Goal: Task Accomplishment & Management: Complete application form

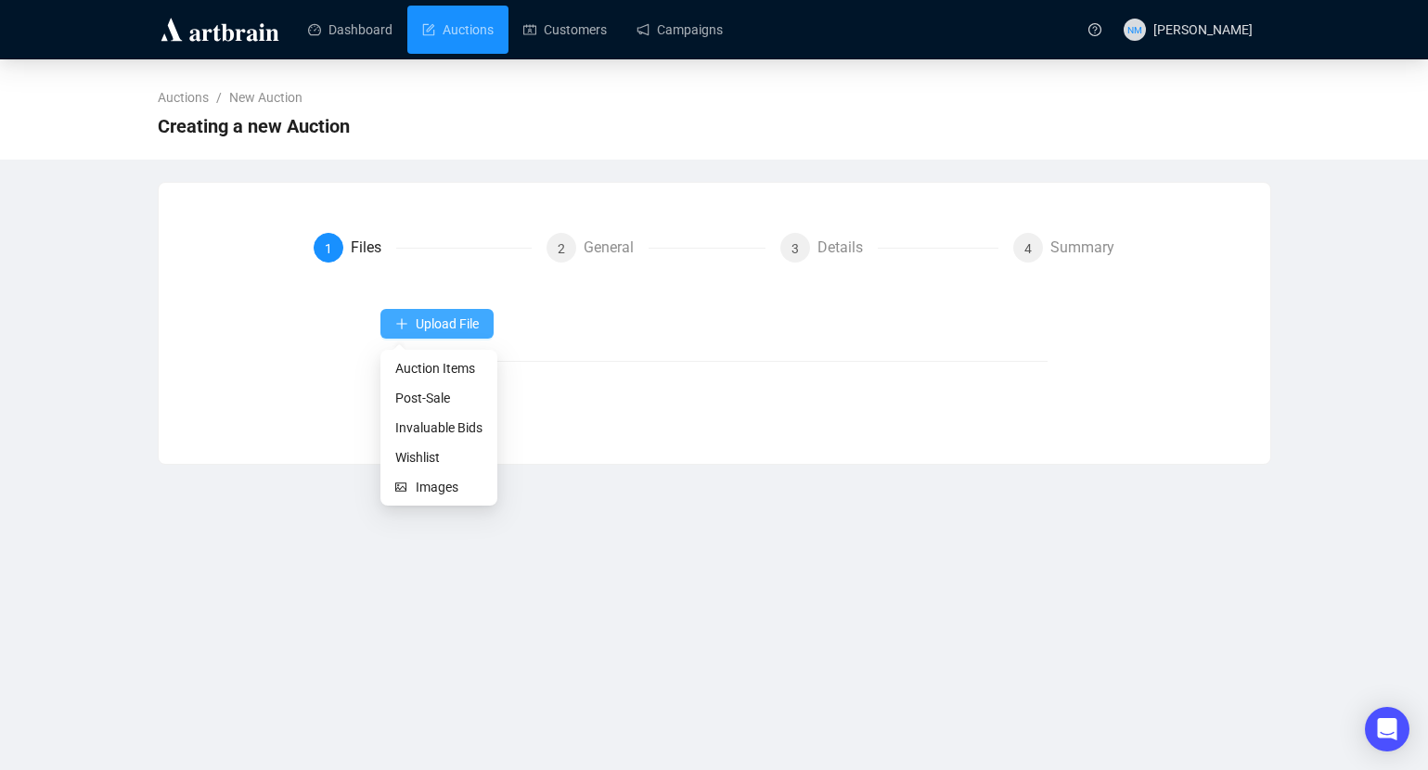
click at [437, 328] on span "Upload File" at bounding box center [447, 323] width 63 height 15
click at [452, 326] on span "Upload File" at bounding box center [447, 323] width 63 height 15
click at [441, 482] on span "Images" at bounding box center [449, 487] width 67 height 20
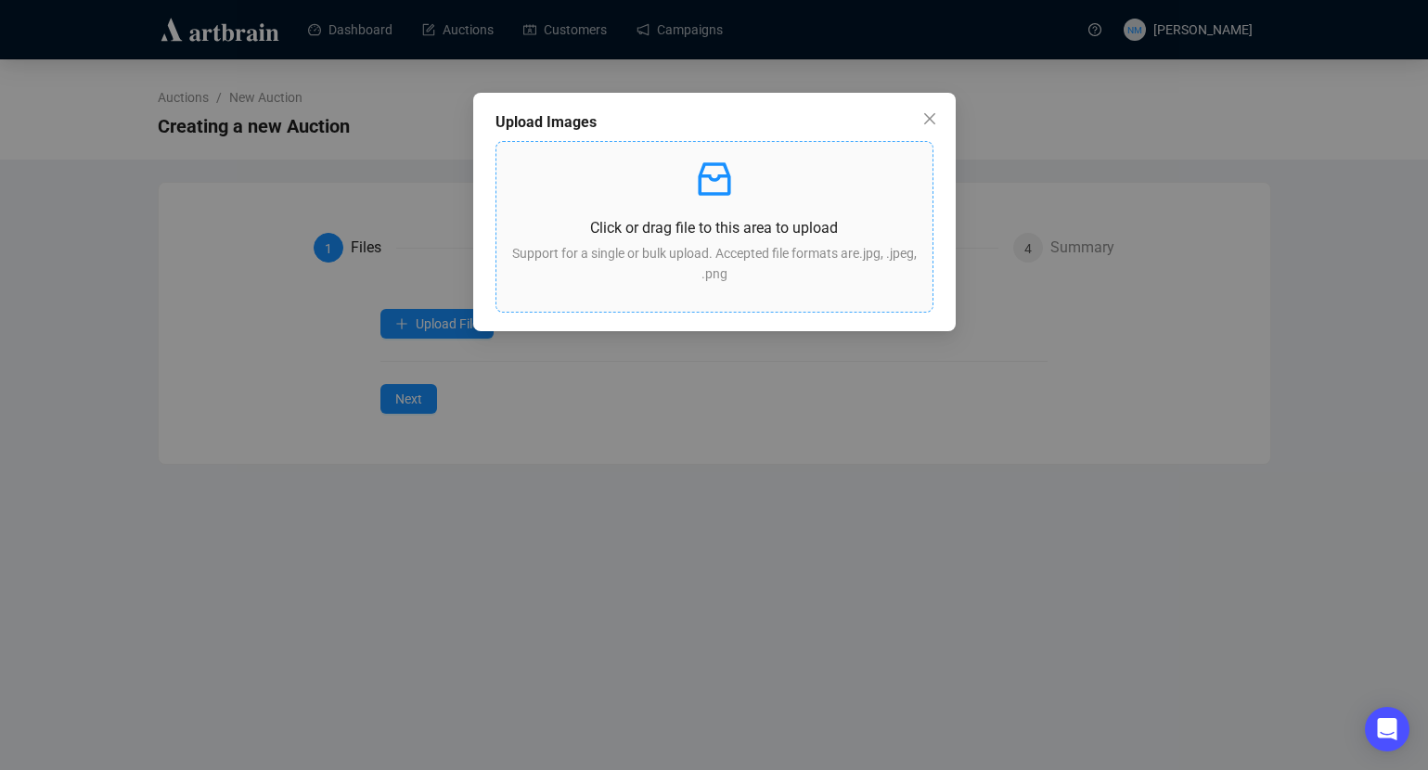
click at [717, 273] on p "Support for a single or bulk upload. Accepted file formats are .jpg, .jpeg, .png" at bounding box center [714, 263] width 406 height 41
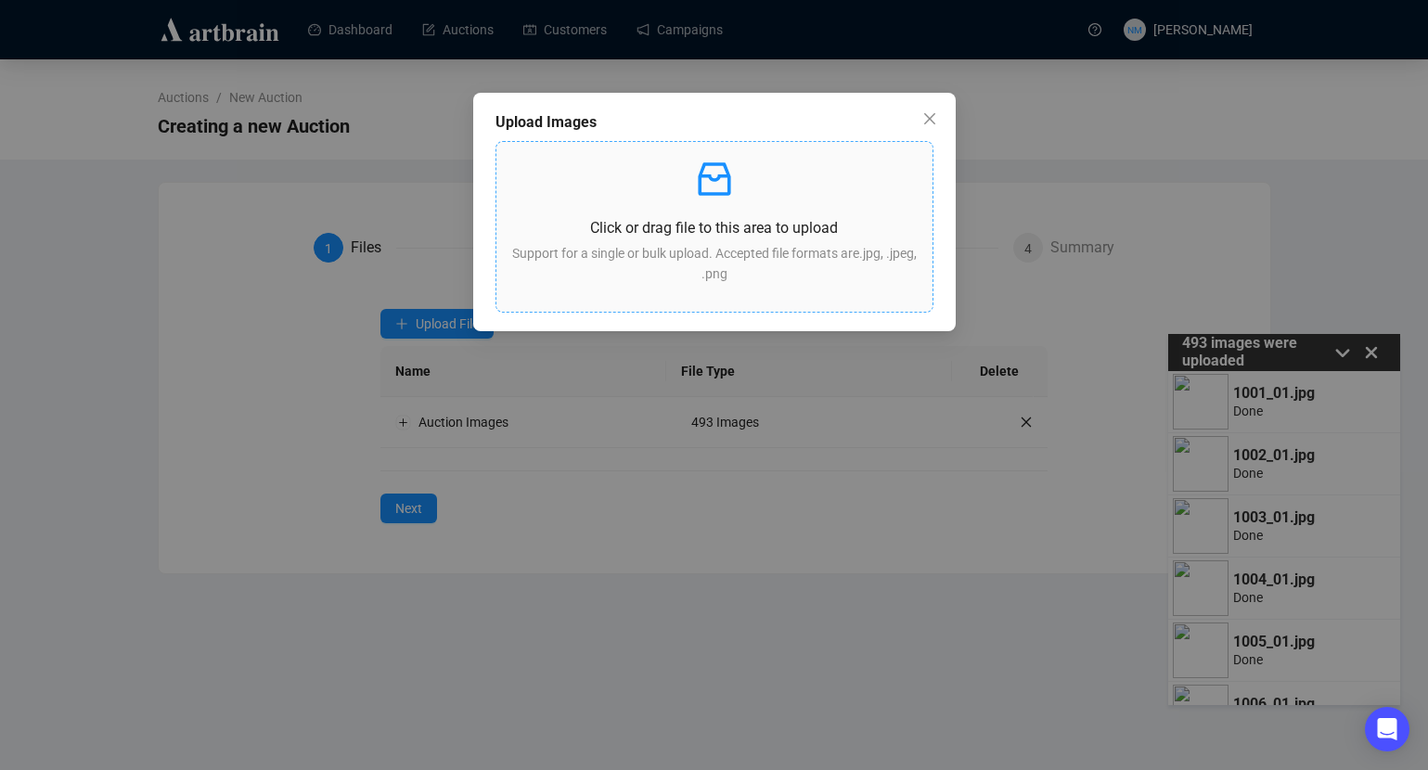
click at [685, 270] on p "Support for a single or bulk upload. Accepted file formats are .jpg, .jpeg, .png" at bounding box center [714, 263] width 406 height 41
click at [769, 211] on div "Click or drag file to this area to upload Support for a single or bulk upload. …" at bounding box center [714, 227] width 406 height 140
click at [918, 109] on button "Close" at bounding box center [930, 119] width 30 height 30
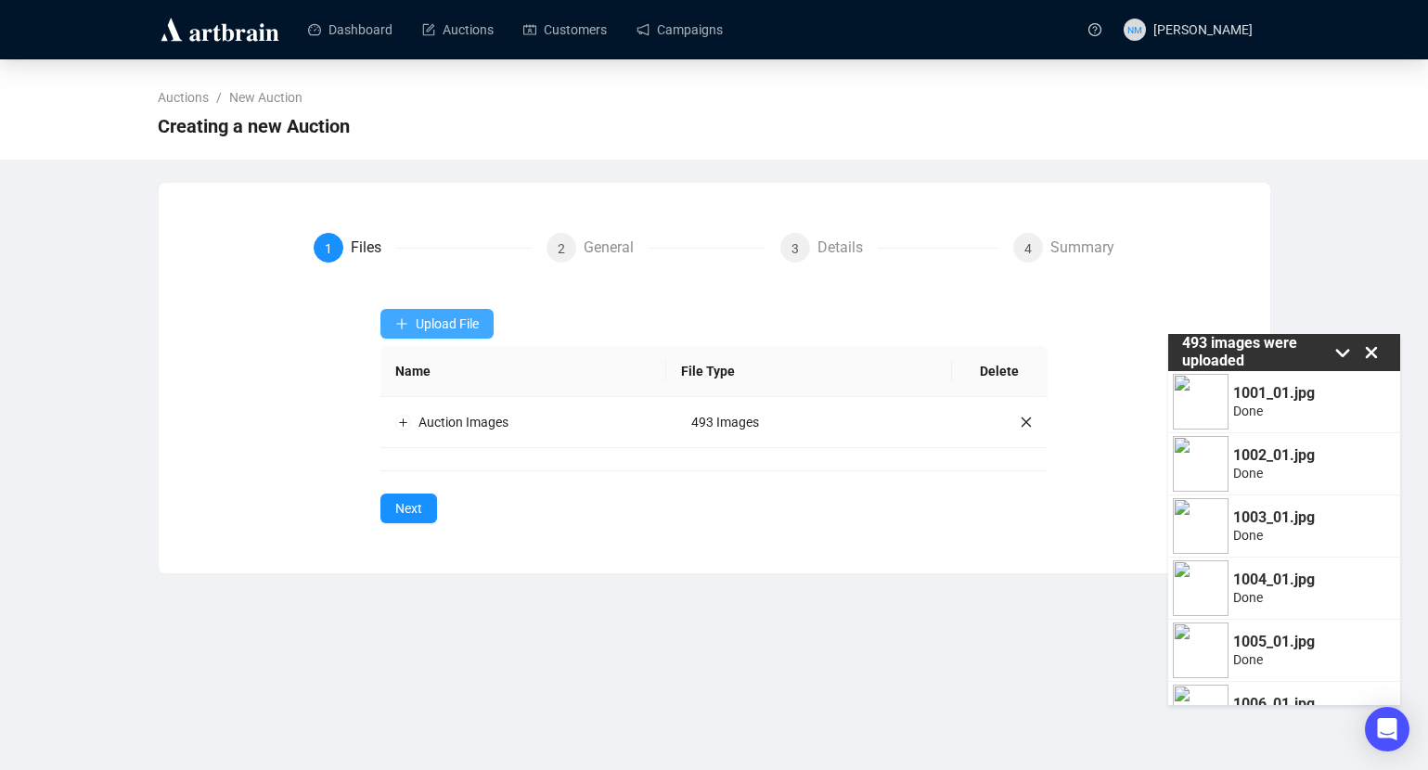
click at [473, 320] on span "Upload File" at bounding box center [447, 323] width 63 height 15
click at [430, 373] on span "Auction Items" at bounding box center [438, 368] width 87 height 20
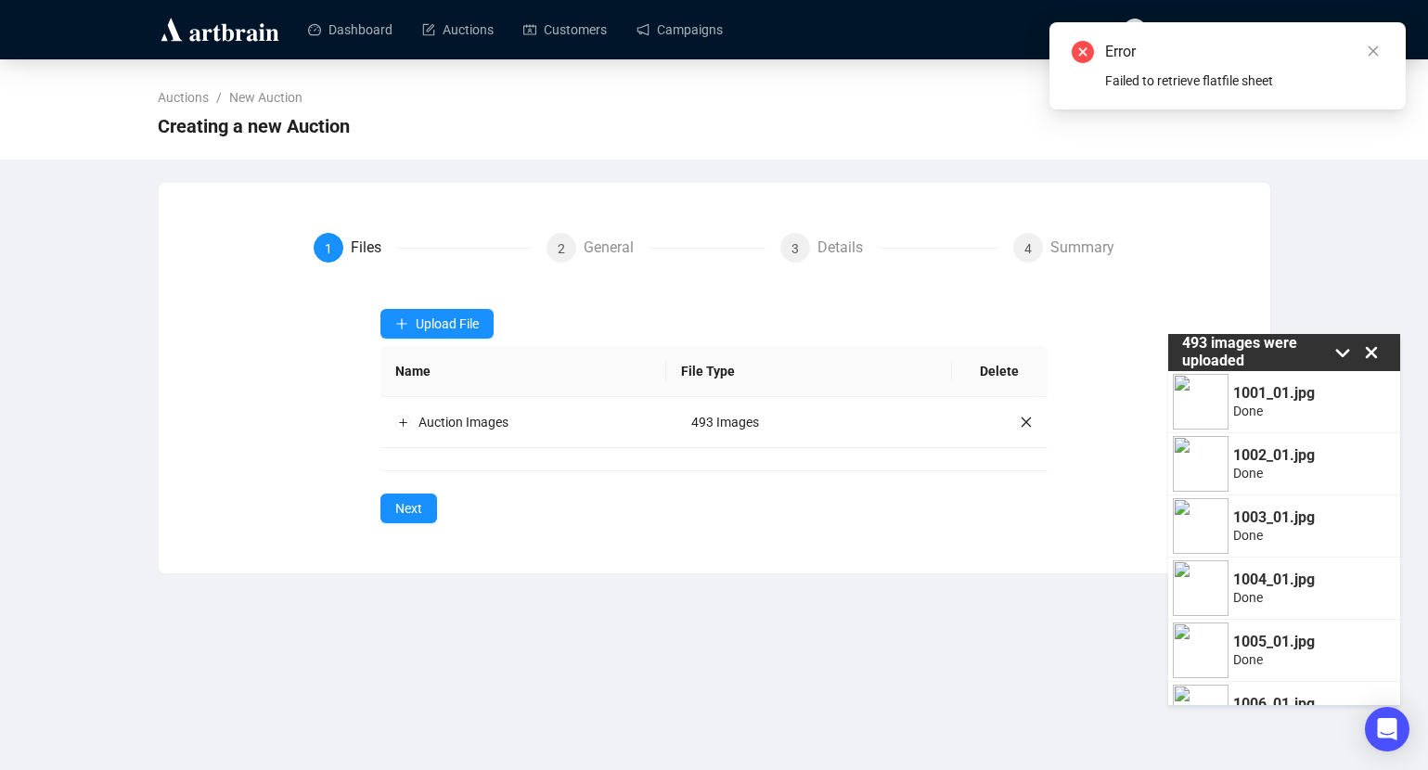
click at [1377, 354] on icon at bounding box center [1371, 353] width 28 height 28
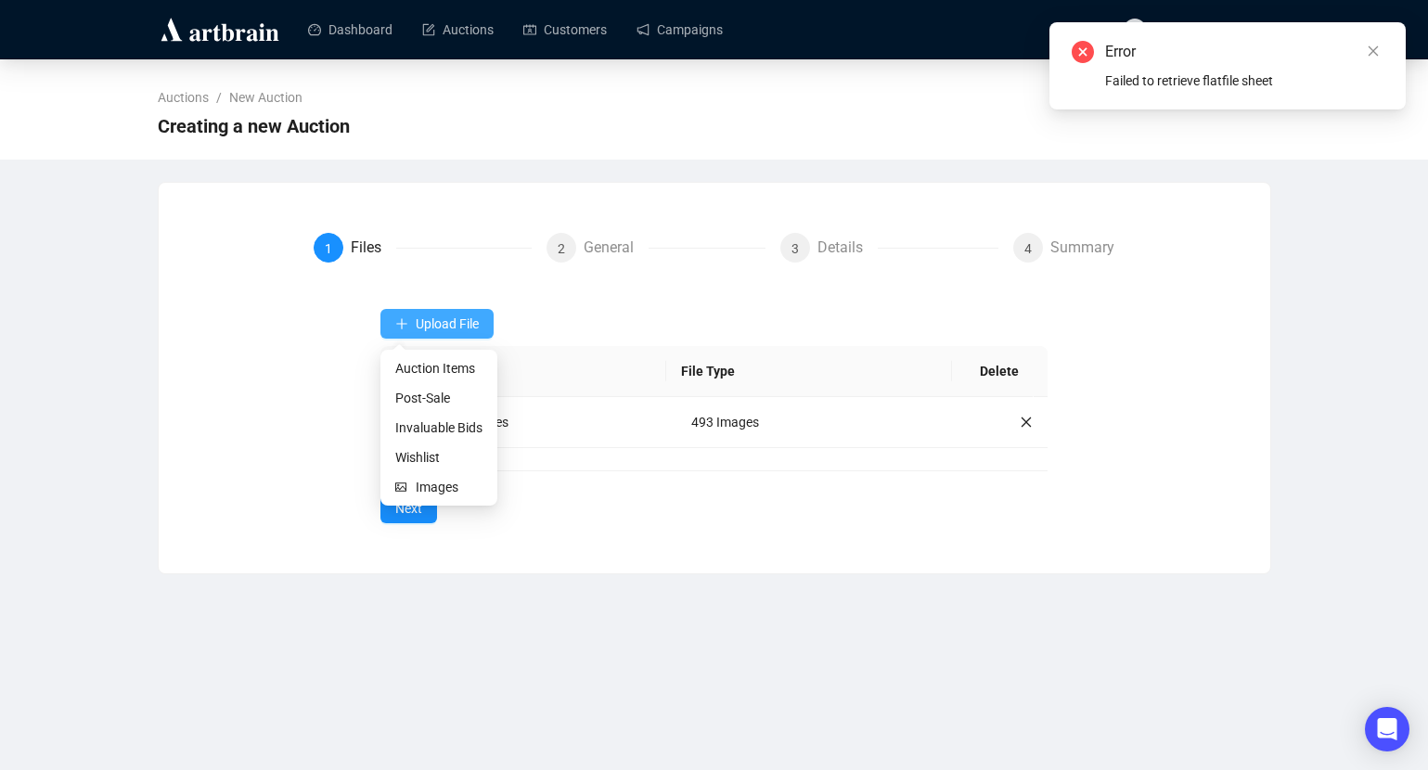
click at [460, 323] on span "Upload File" at bounding box center [447, 323] width 63 height 15
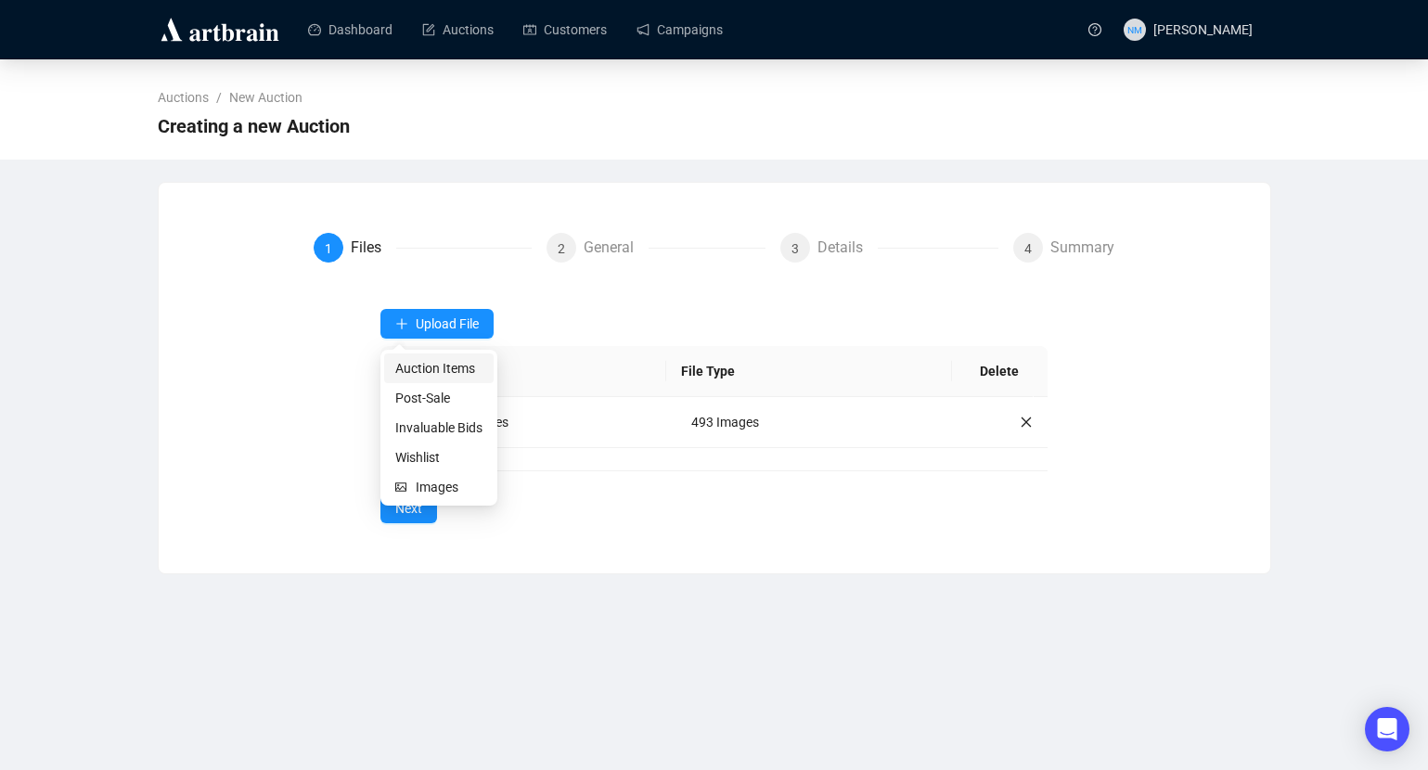
click at [444, 363] on span "Auction Items" at bounding box center [438, 368] width 87 height 20
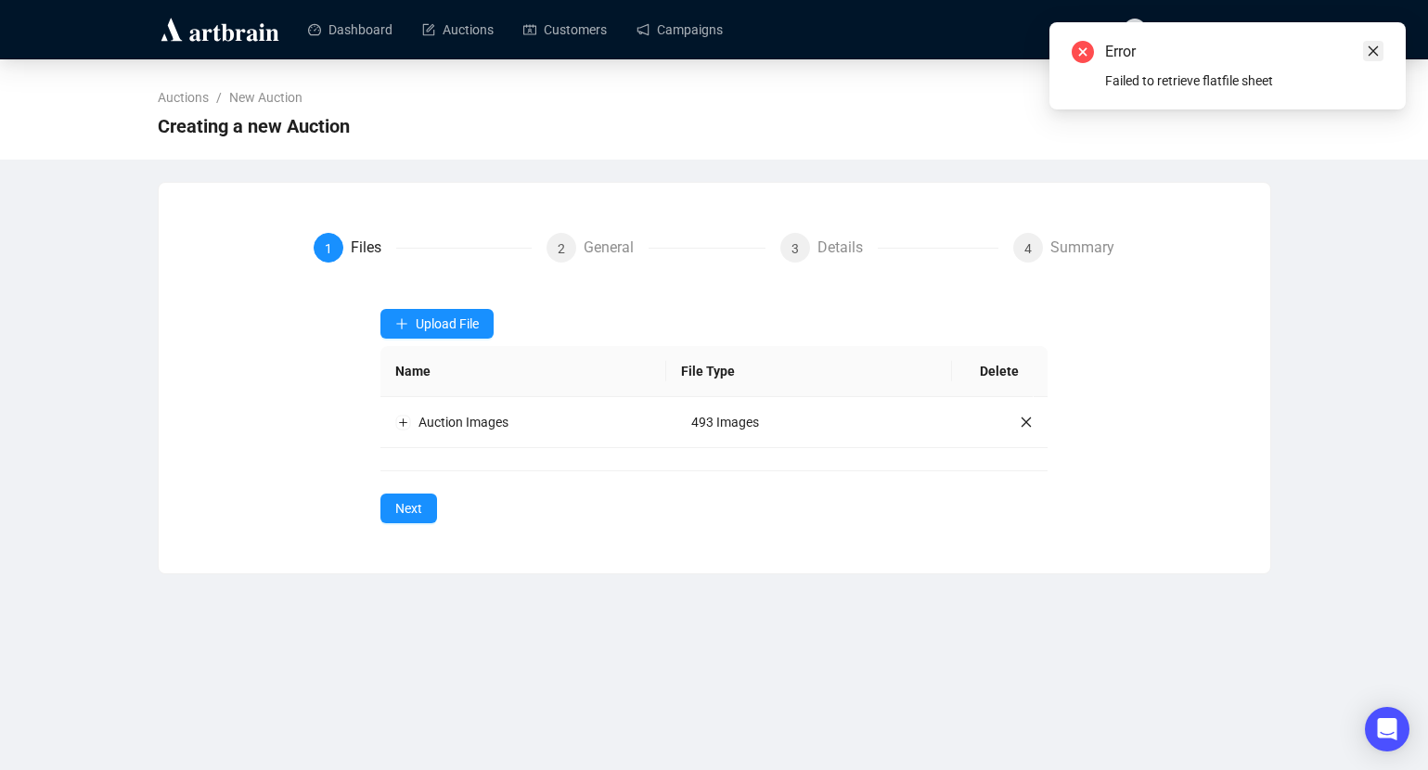
click at [1377, 52] on icon "close" at bounding box center [1373, 51] width 13 height 13
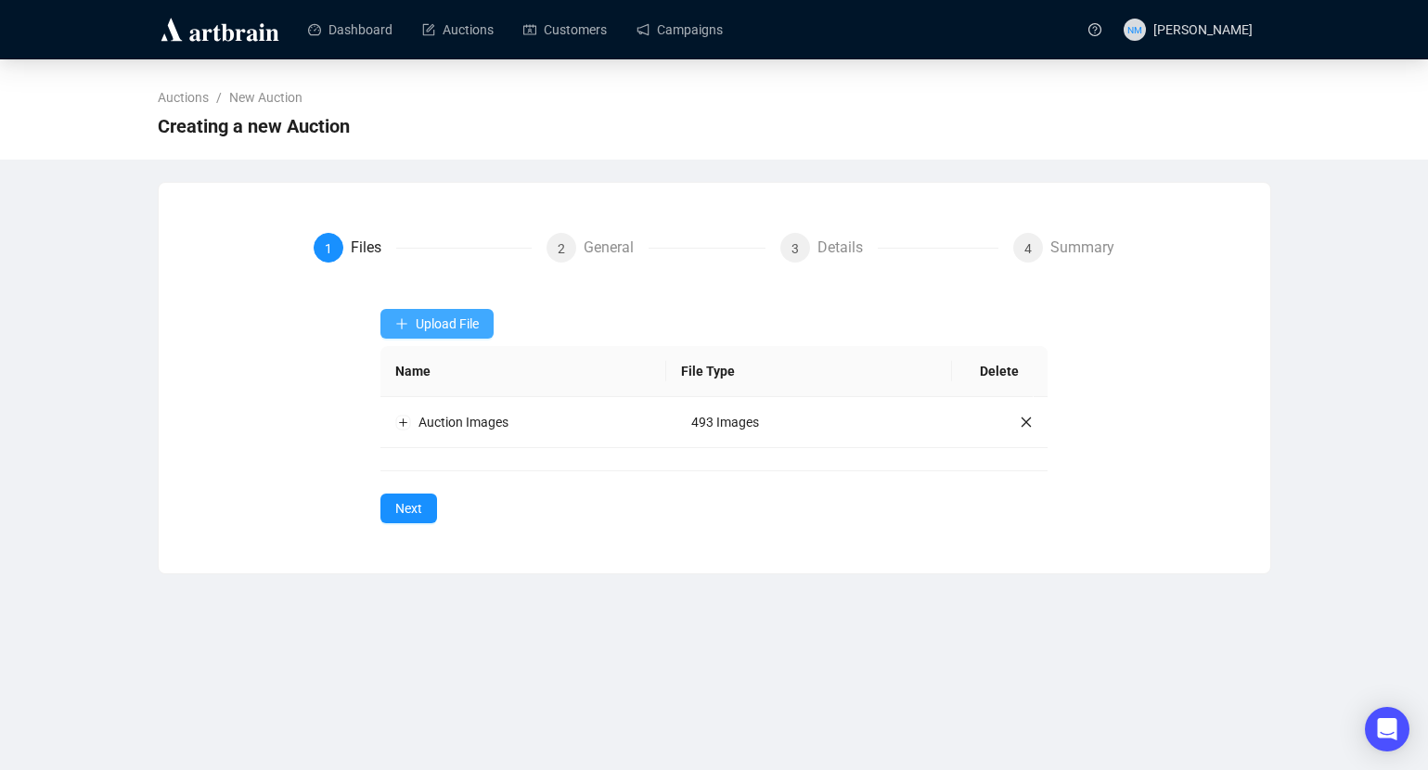
click at [436, 309] on button "Upload File" at bounding box center [436, 324] width 113 height 30
click at [444, 362] on span "Auction Items" at bounding box center [438, 368] width 87 height 20
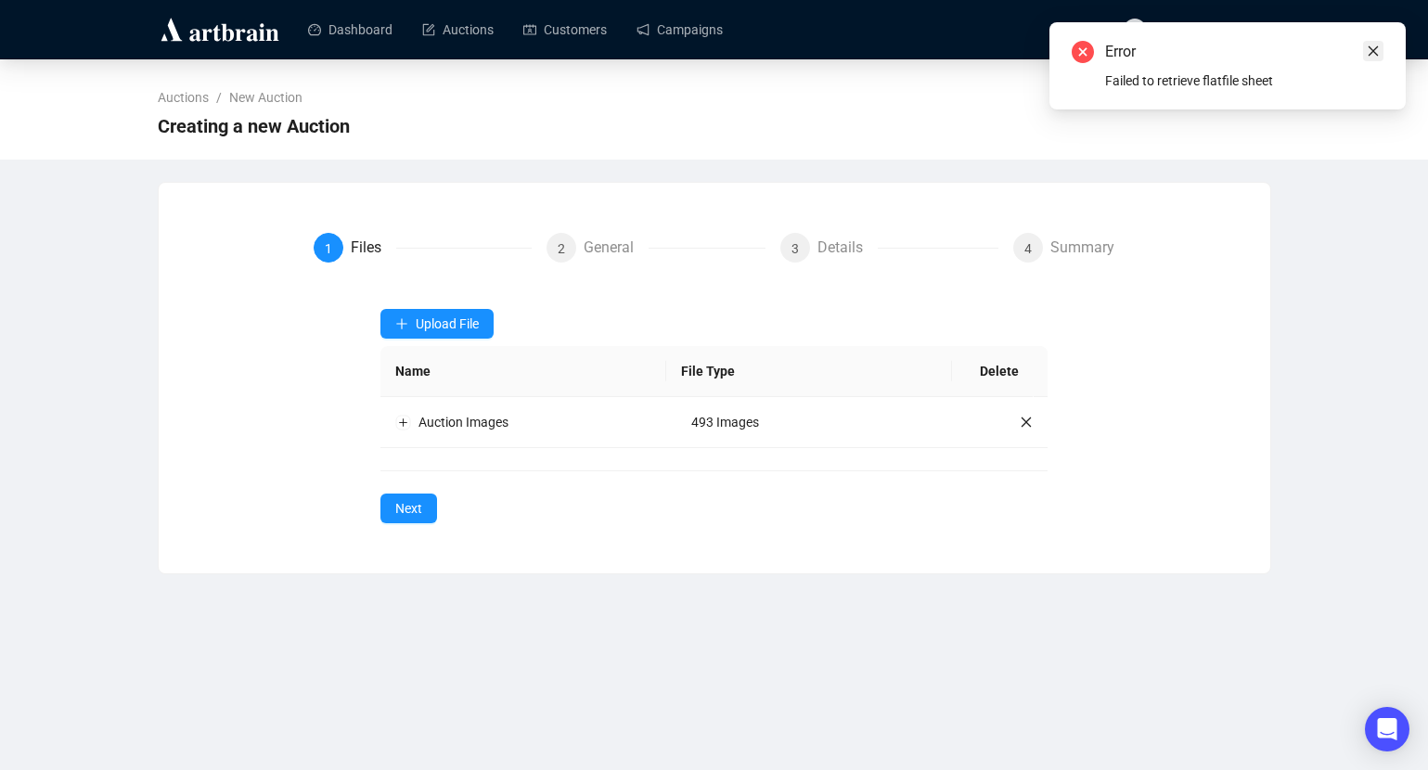
click at [1367, 51] on icon "close" at bounding box center [1373, 51] width 13 height 13
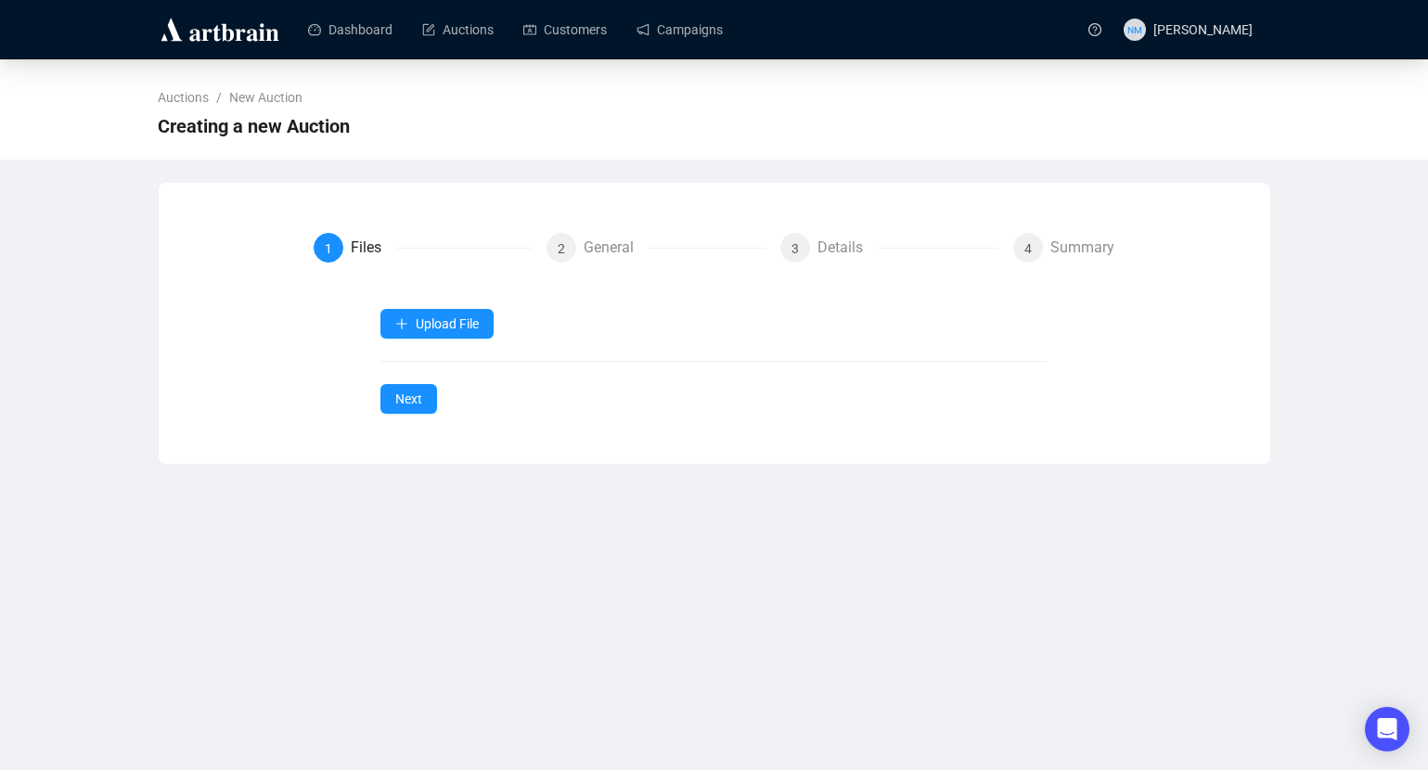
click at [445, 352] on div "Upload File Next" at bounding box center [713, 361] width 667 height 105
click at [445, 339] on div "Upload File Next" at bounding box center [713, 361] width 667 height 105
click at [447, 302] on form "1 Files 2 General 3 Details 4 Summary Upload File Next" at bounding box center [714, 323] width 801 height 181
click at [447, 311] on button "Upload File" at bounding box center [436, 324] width 113 height 30
click at [451, 365] on span "Auction Items" at bounding box center [438, 368] width 87 height 20
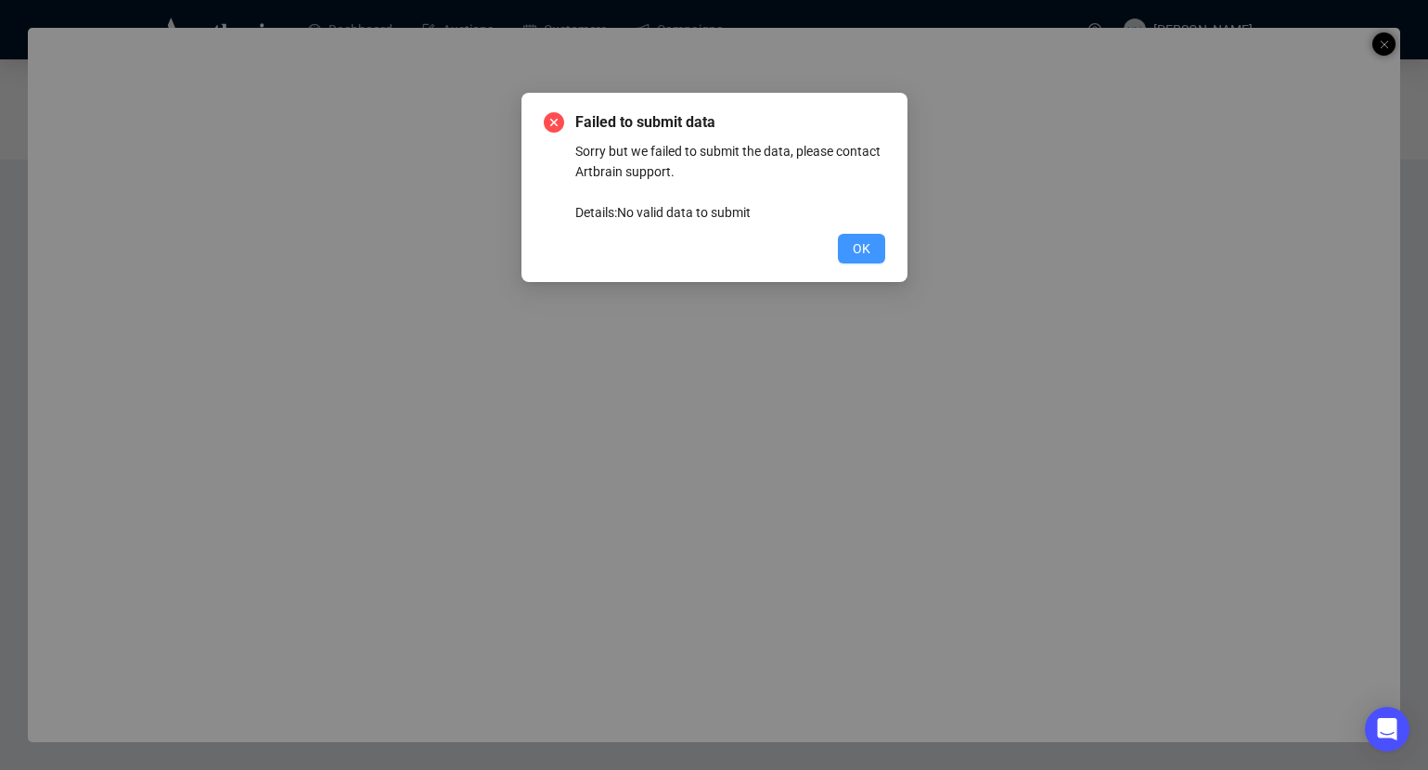
click at [862, 257] on span "OK" at bounding box center [862, 248] width 18 height 20
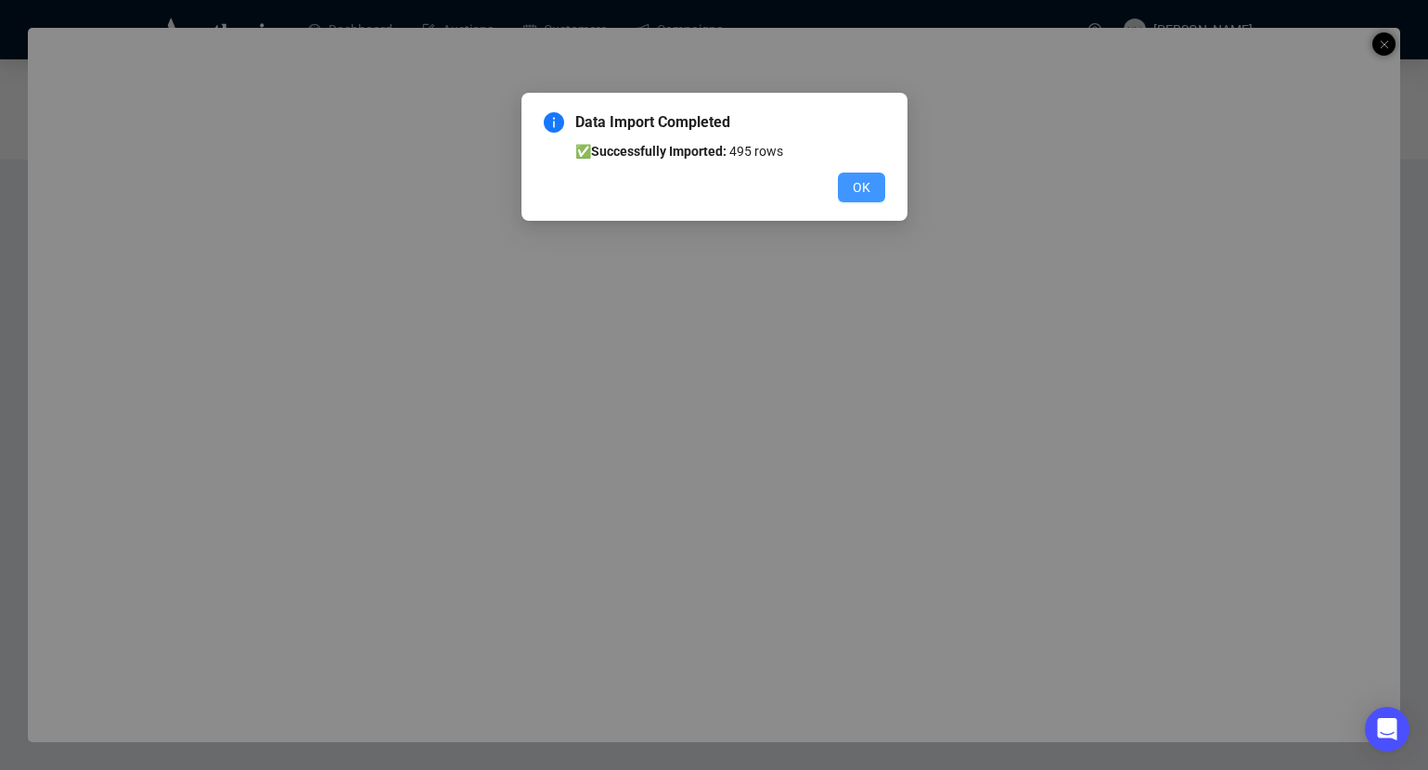
click at [857, 181] on span "OK" at bounding box center [862, 187] width 18 height 20
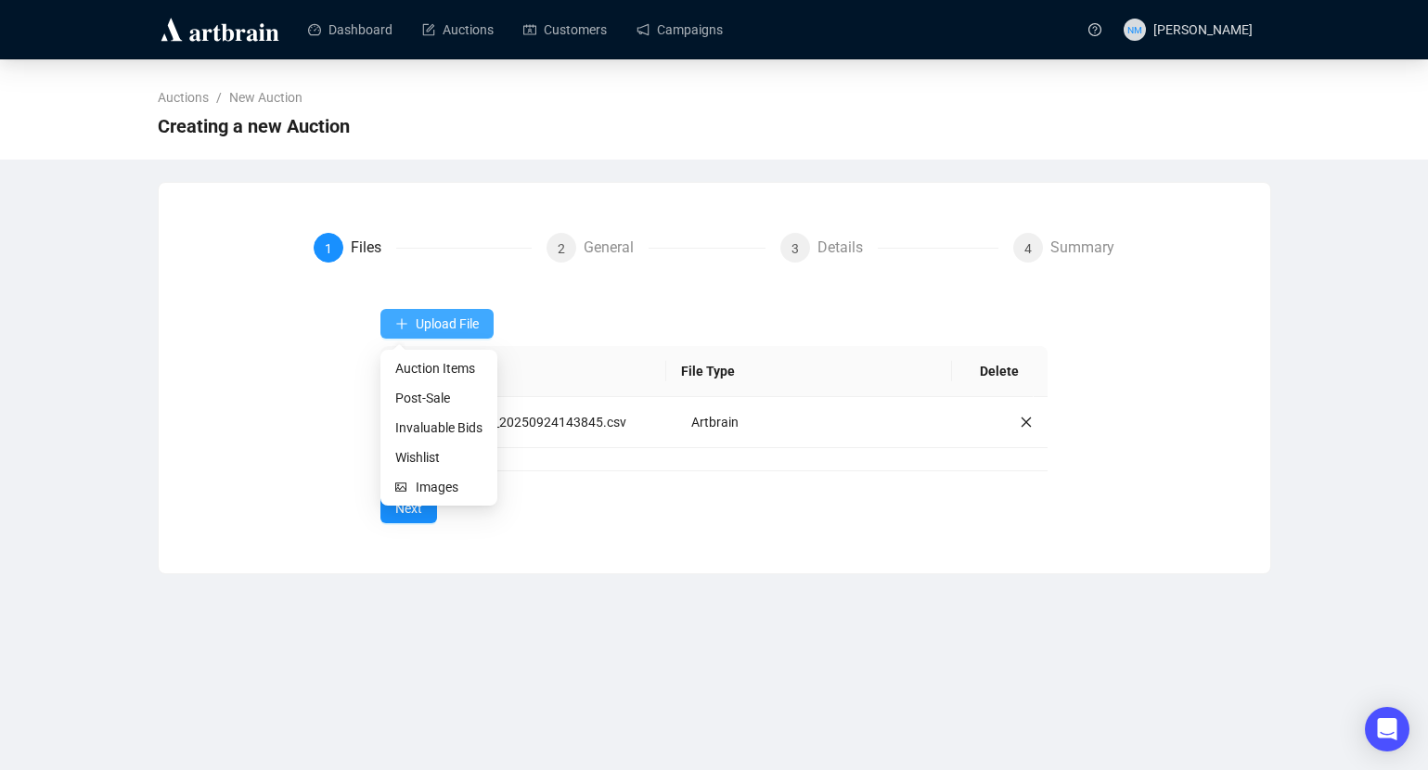
click at [429, 328] on span "Upload File" at bounding box center [447, 323] width 63 height 15
click at [439, 488] on span "Images" at bounding box center [449, 487] width 67 height 20
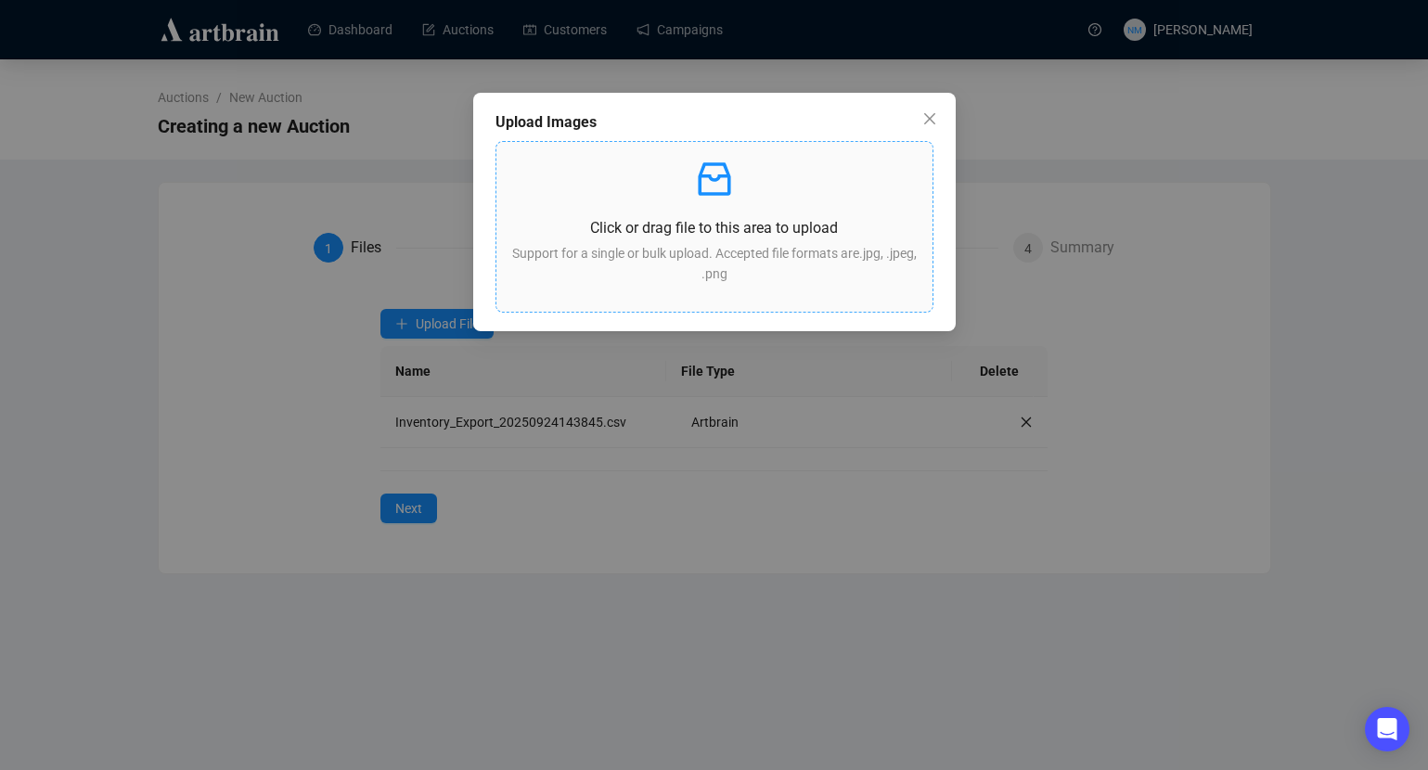
click at [673, 241] on div "Click or drag file to this area to upload Support for a single or bulk upload. …" at bounding box center [714, 227] width 406 height 140
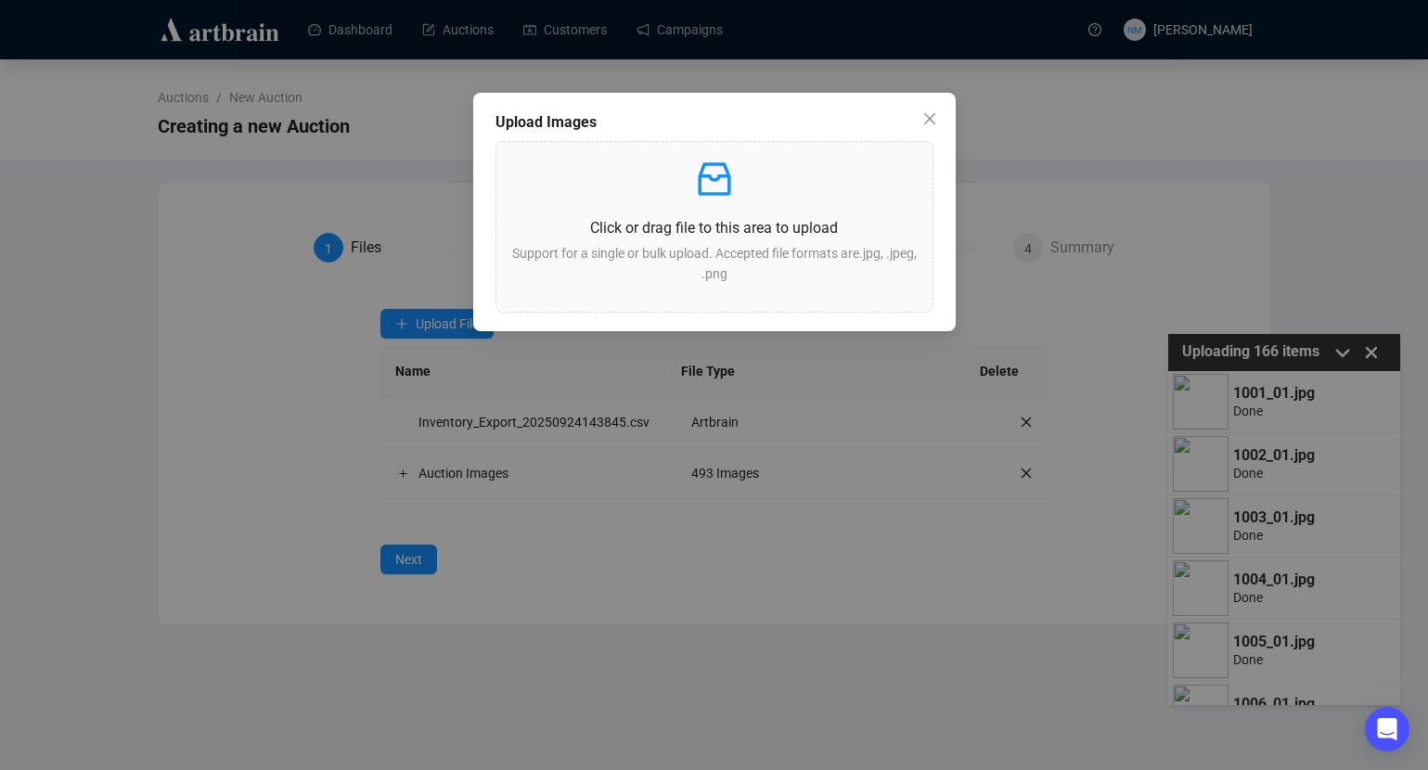
click at [1172, 203] on div "Upload Images Click or drag file to this area to upload Support for a single or…" at bounding box center [714, 385] width 1428 height 770
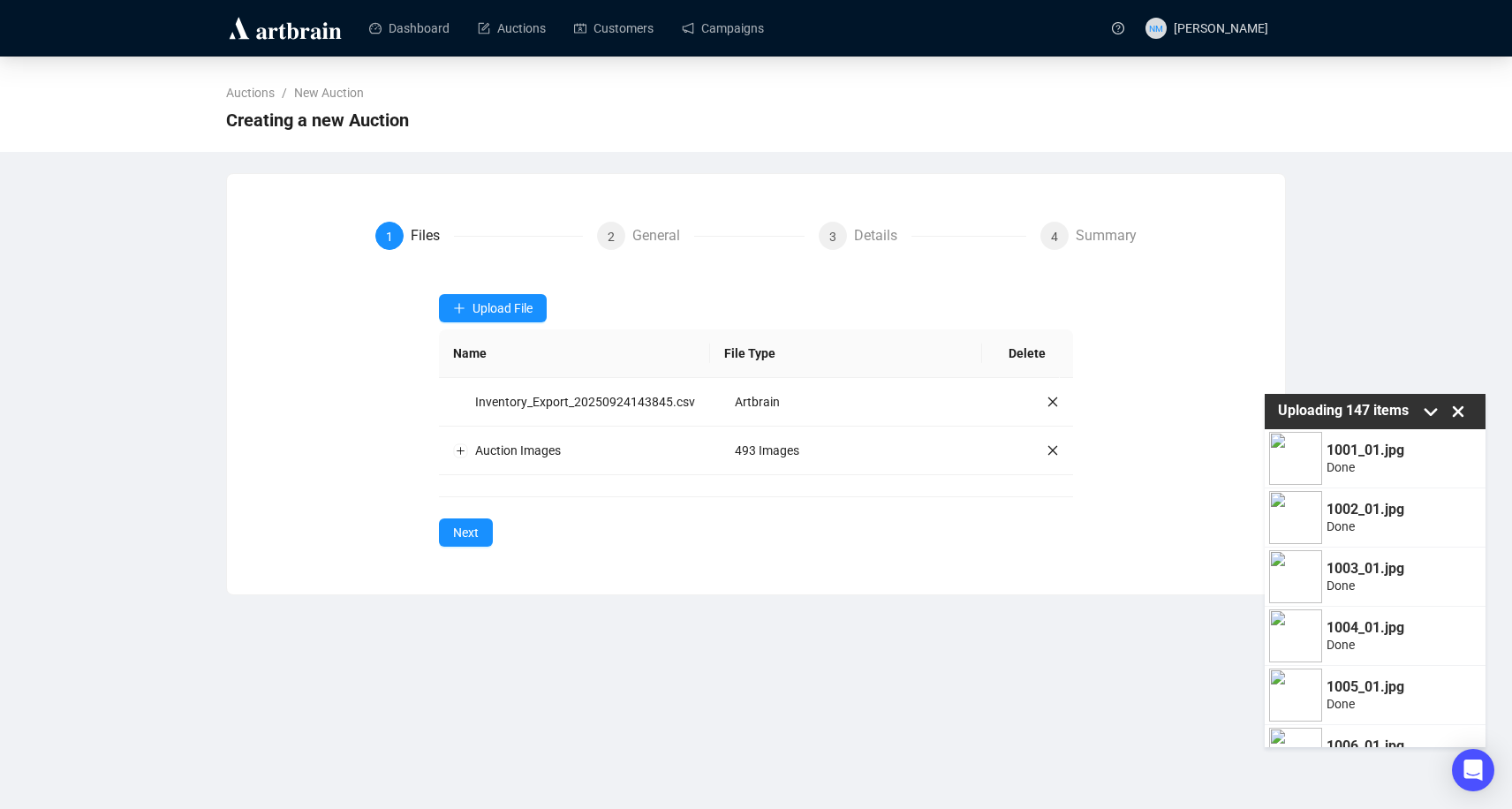
click at [1335, 266] on div "Auctions / New Auction Creating a new Auction 1 Files 2 General 3 Details 4 Sum…" at bounding box center [756, 326] width 1512 height 539
click at [476, 543] on span "Next" at bounding box center [466, 532] width 26 height 19
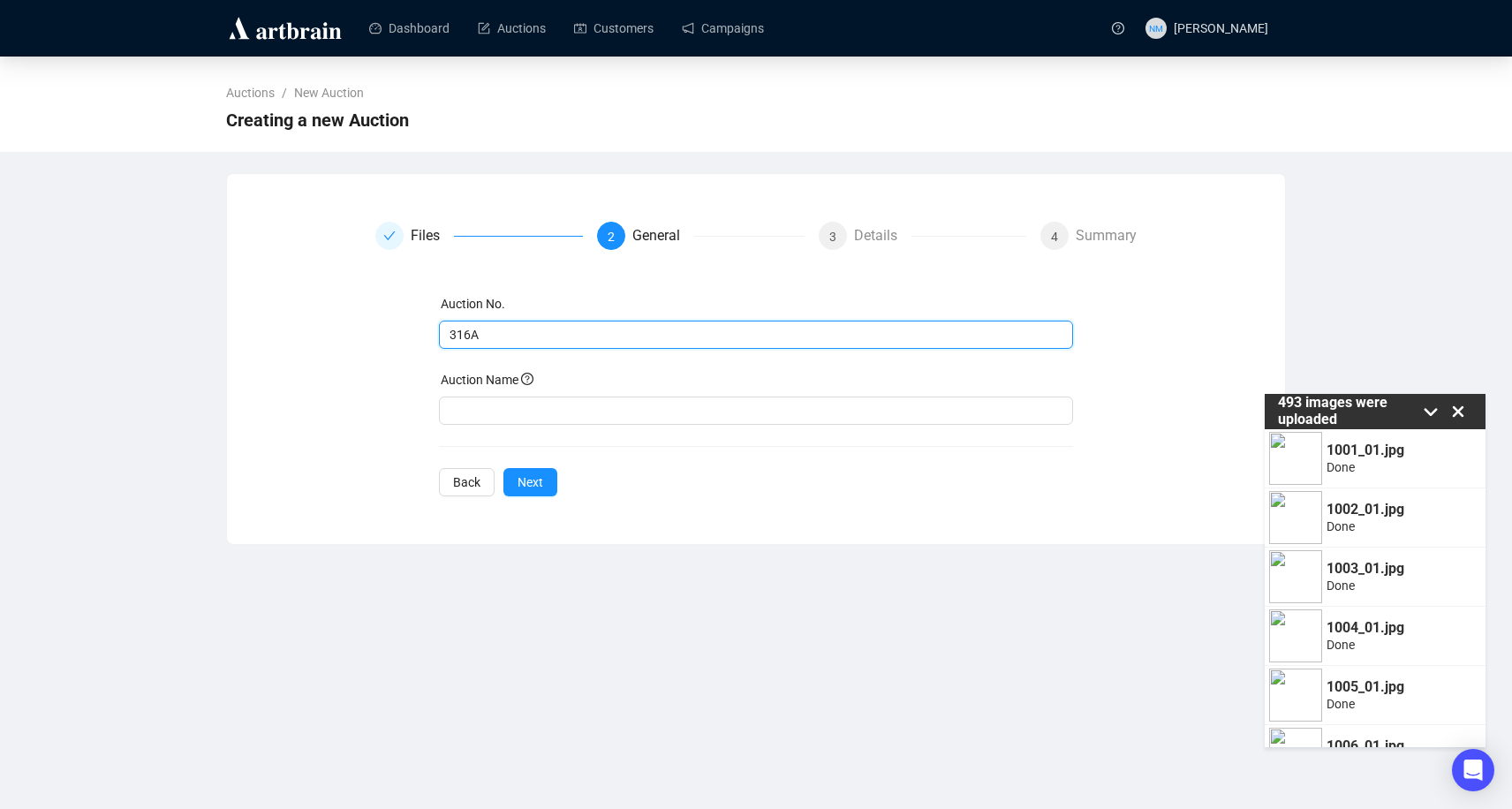
click at [515, 337] on input "316A" at bounding box center [754, 334] width 610 height 19
click at [496, 410] on input "text" at bounding box center [756, 411] width 635 height 29
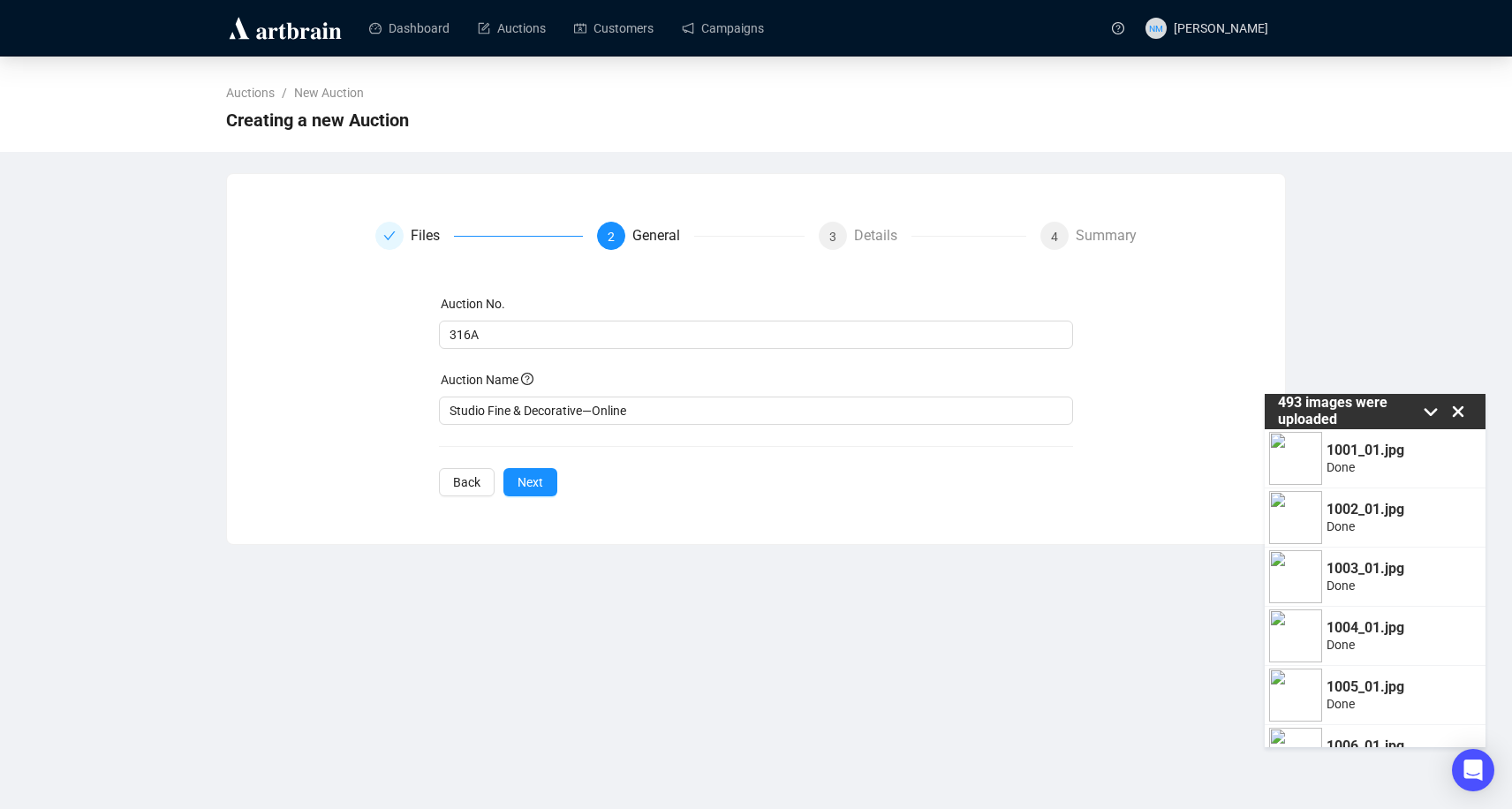
click at [627, 480] on div "Auction No. 316A Auction Name Studio Fine & Decorative—Online Back Next" at bounding box center [756, 395] width 635 height 202
click at [576, 432] on div "Auction No. 316A Auction Name Studio Fine & Decorative—Online Back Next" at bounding box center [756, 395] width 635 height 202
click at [588, 414] on input "Studio Fine & Decorative—Online" at bounding box center [756, 411] width 635 height 29
type input "Studio Fine & Decorative Art—Online"
click at [545, 486] on button "Next" at bounding box center [530, 483] width 54 height 29
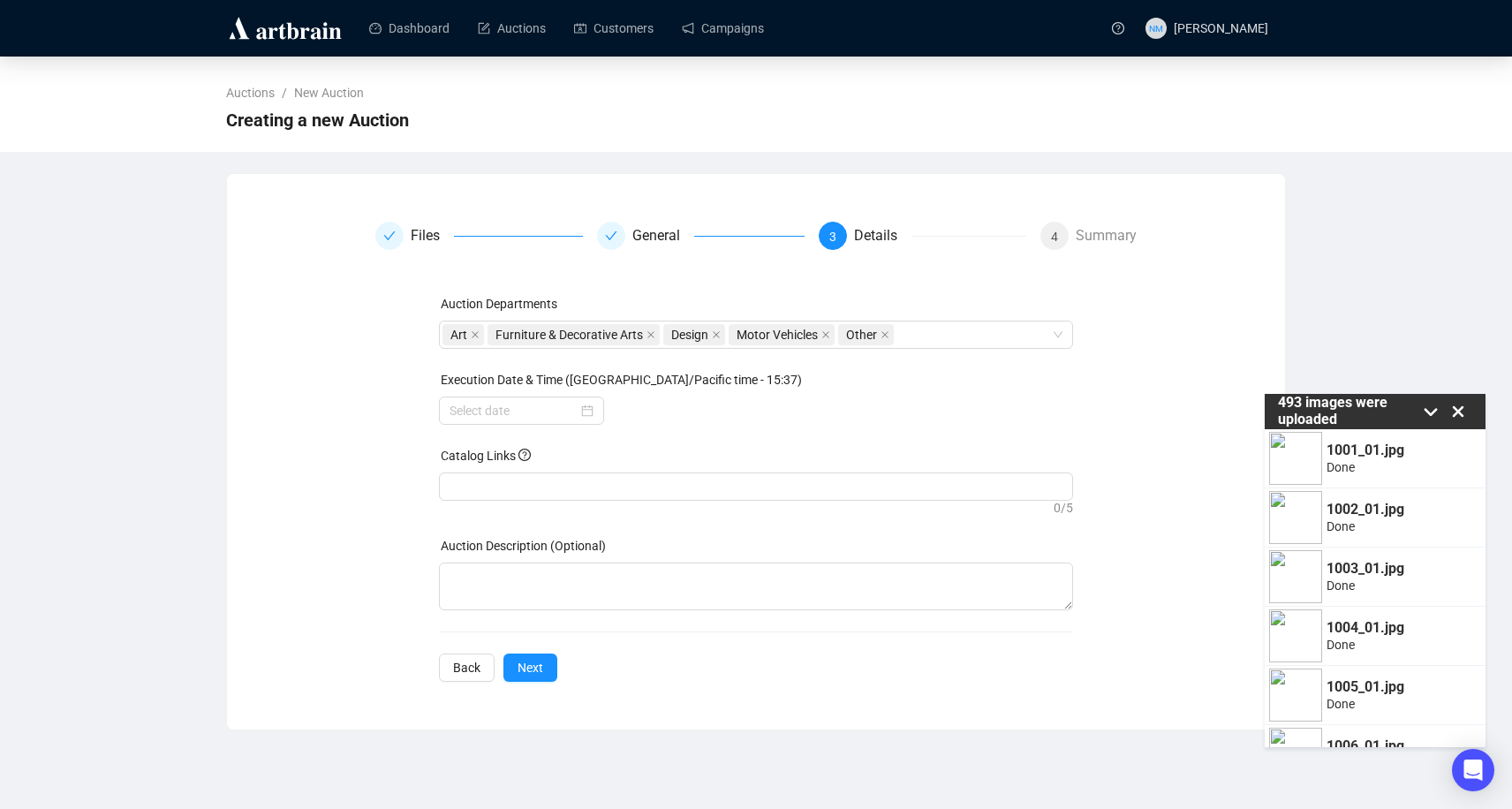
click at [894, 414] on div at bounding box center [756, 411] width 635 height 29
click at [580, 413] on div at bounding box center [521, 410] width 144 height 19
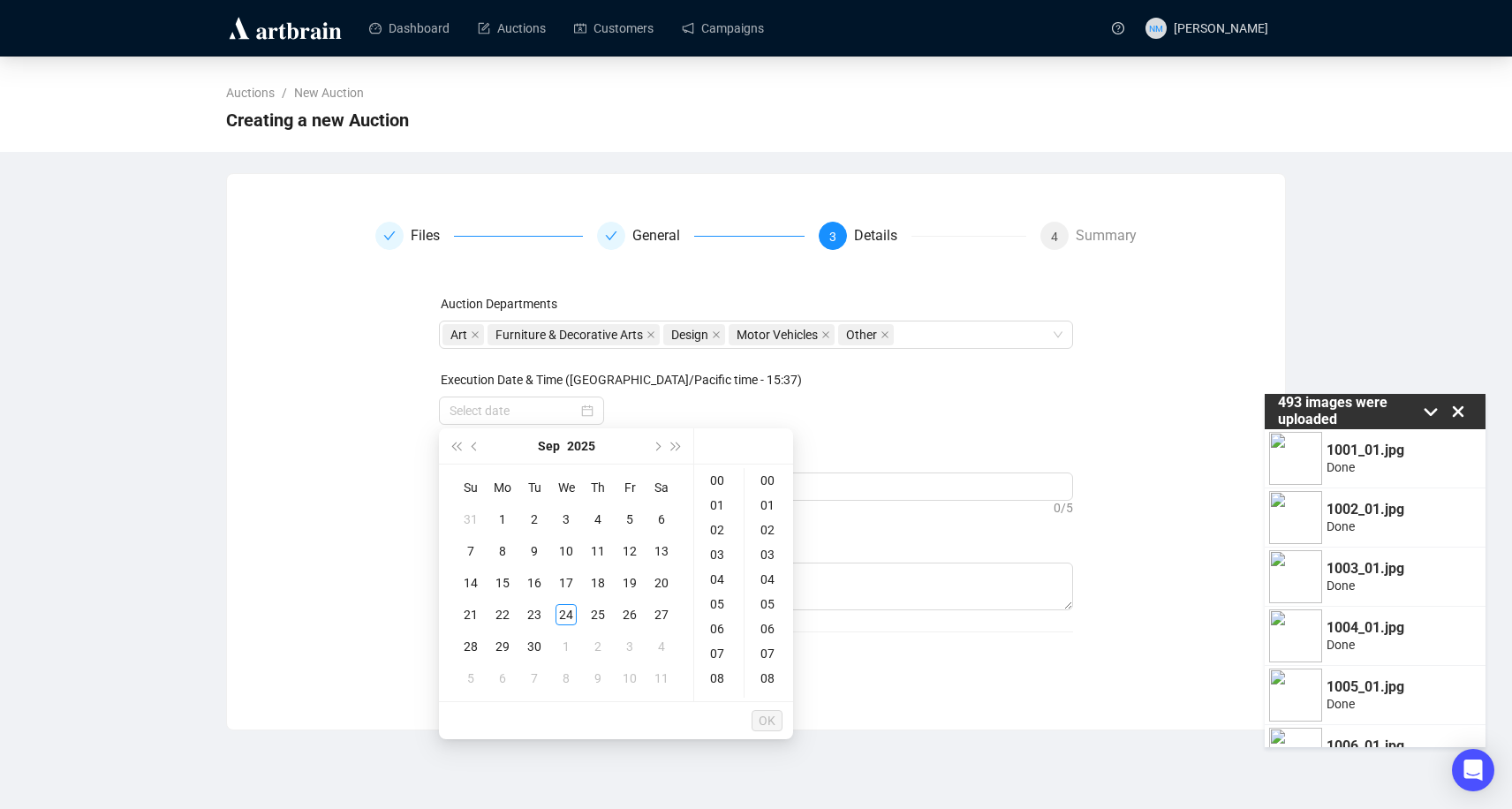
click at [624, 410] on div at bounding box center [756, 411] width 635 height 29
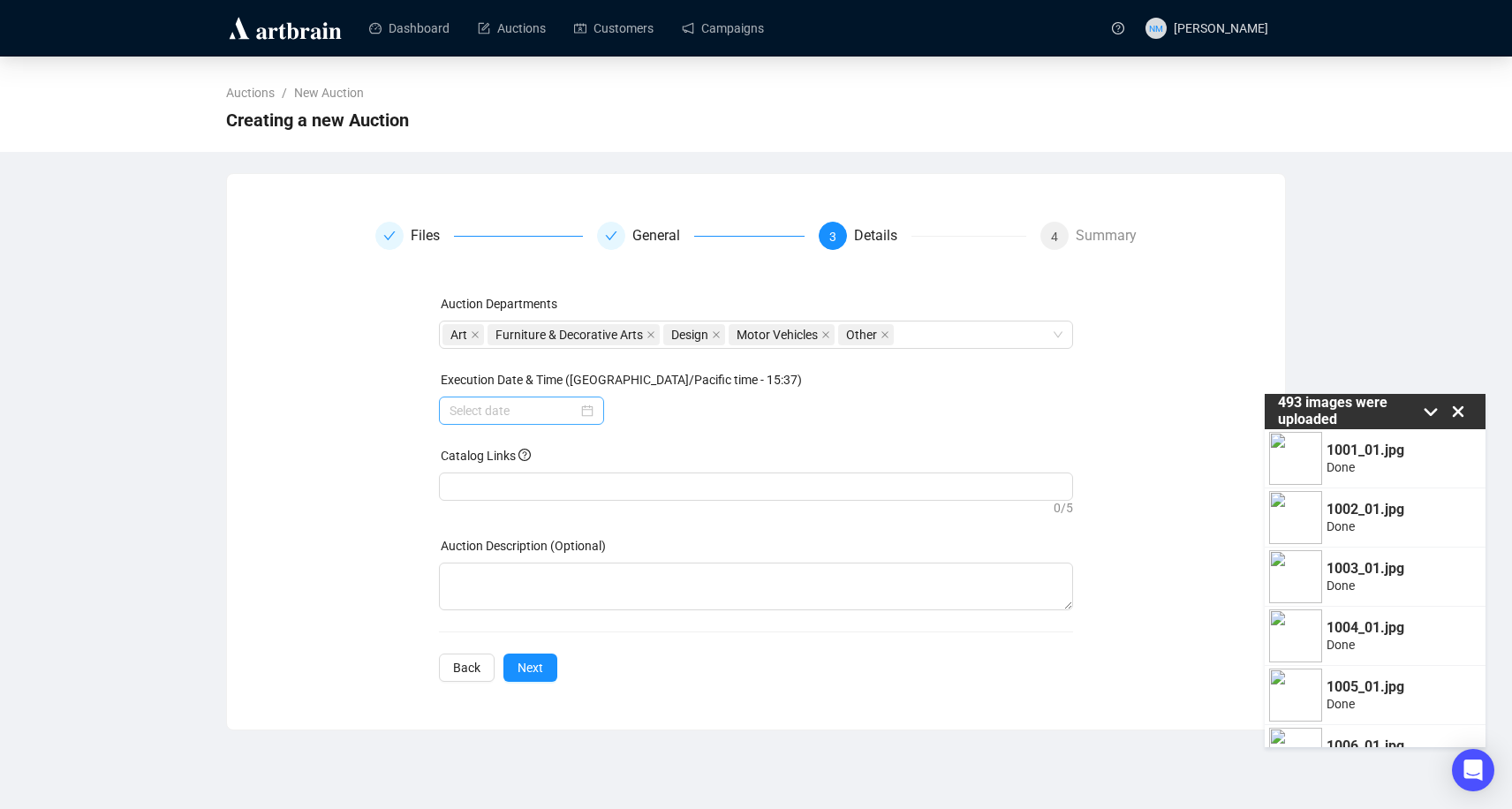
click at [576, 410] on div at bounding box center [521, 410] width 144 height 19
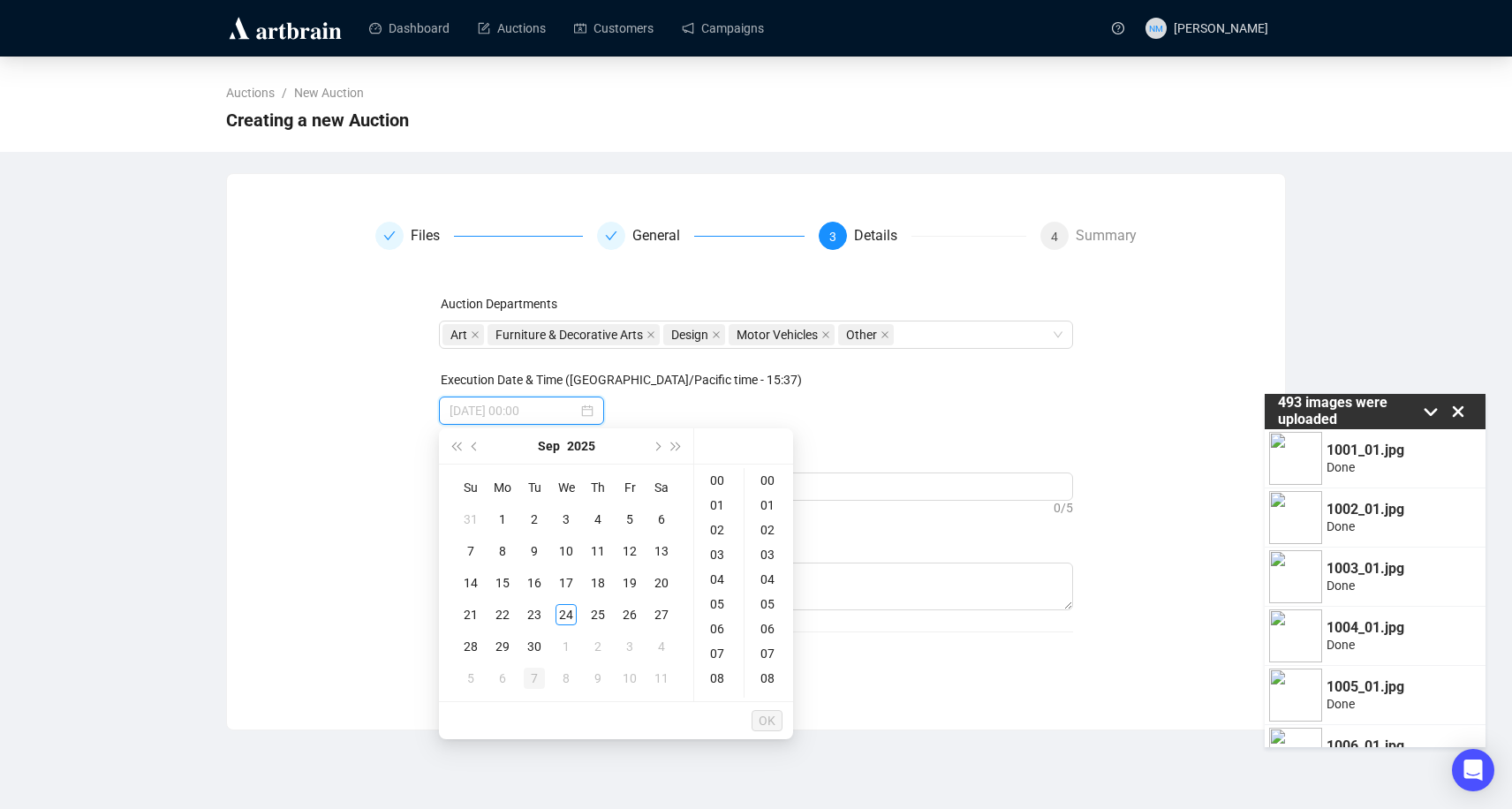
type input "2025-10-07 00:00"
click at [536, 681] on div "7" at bounding box center [534, 678] width 21 height 21
type input "2025-10-07 00:00"
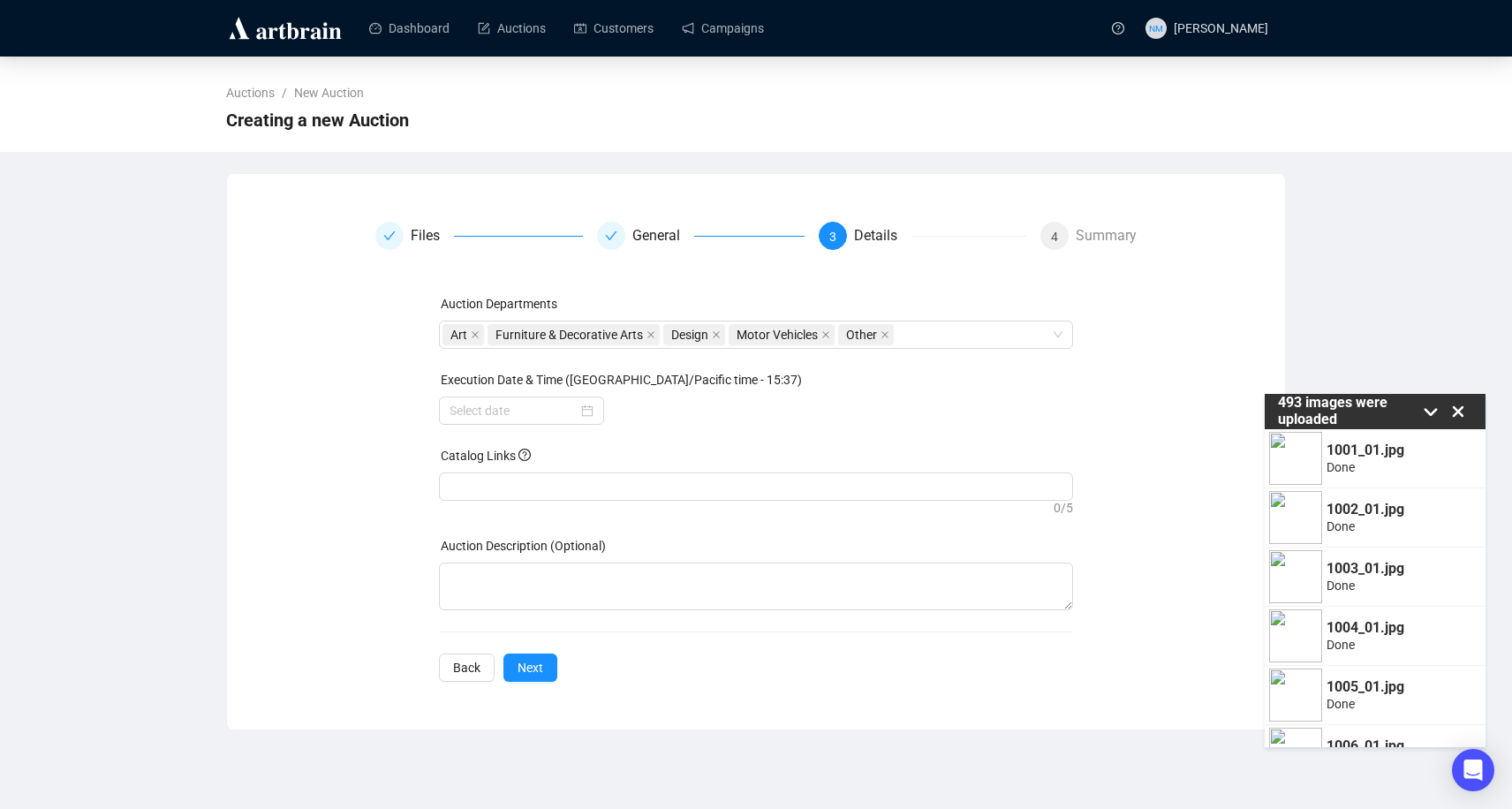
click at [788, 400] on div at bounding box center [756, 411] width 635 height 29
click at [533, 489] on div at bounding box center [757, 486] width 628 height 25
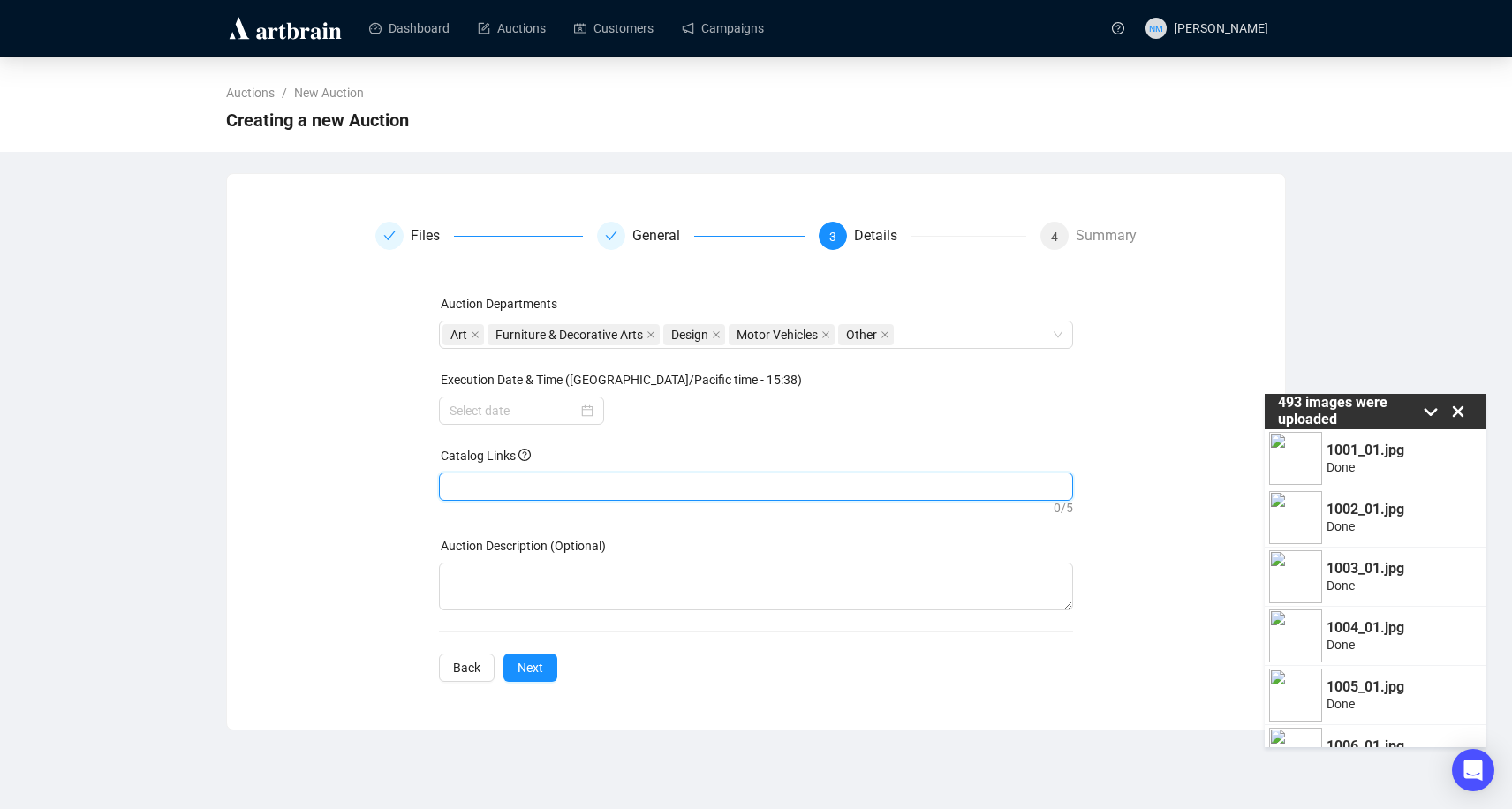
paste input "https://www.johnmoran.com/auction-catalog/studio-fine-decorative-arts-online_XL…"
type input "https://www.johnmoran.com/auction-catalog/studio-fine-decorative-arts-online_XL…"
click at [652, 652] on div "Auction Departments Art Furniture & Decorative Arts Design Motor Vehicles Other…" at bounding box center [756, 487] width 635 height 387
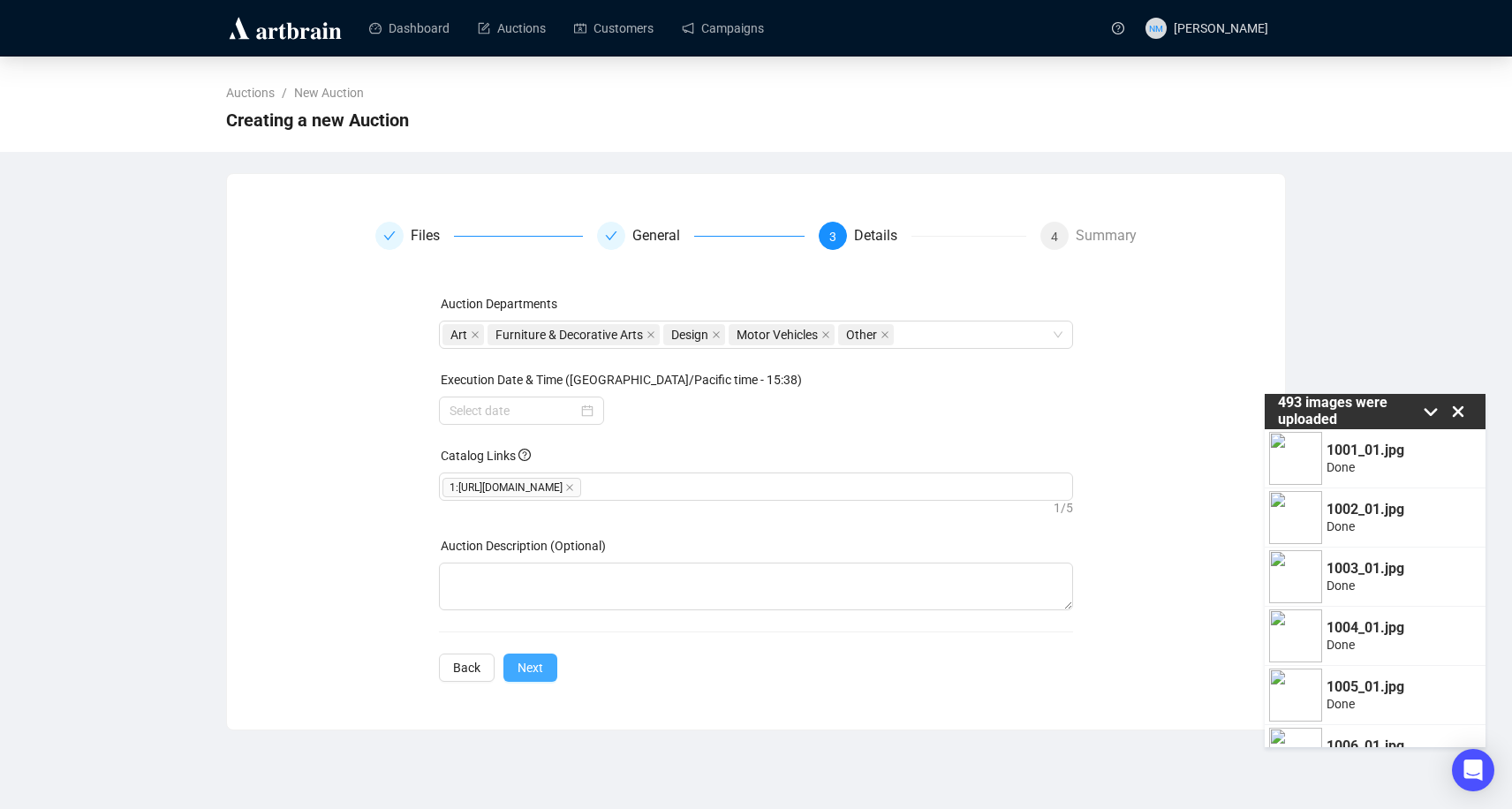
click at [512, 662] on button "Next" at bounding box center [530, 668] width 54 height 29
click at [584, 408] on div at bounding box center [521, 410] width 144 height 19
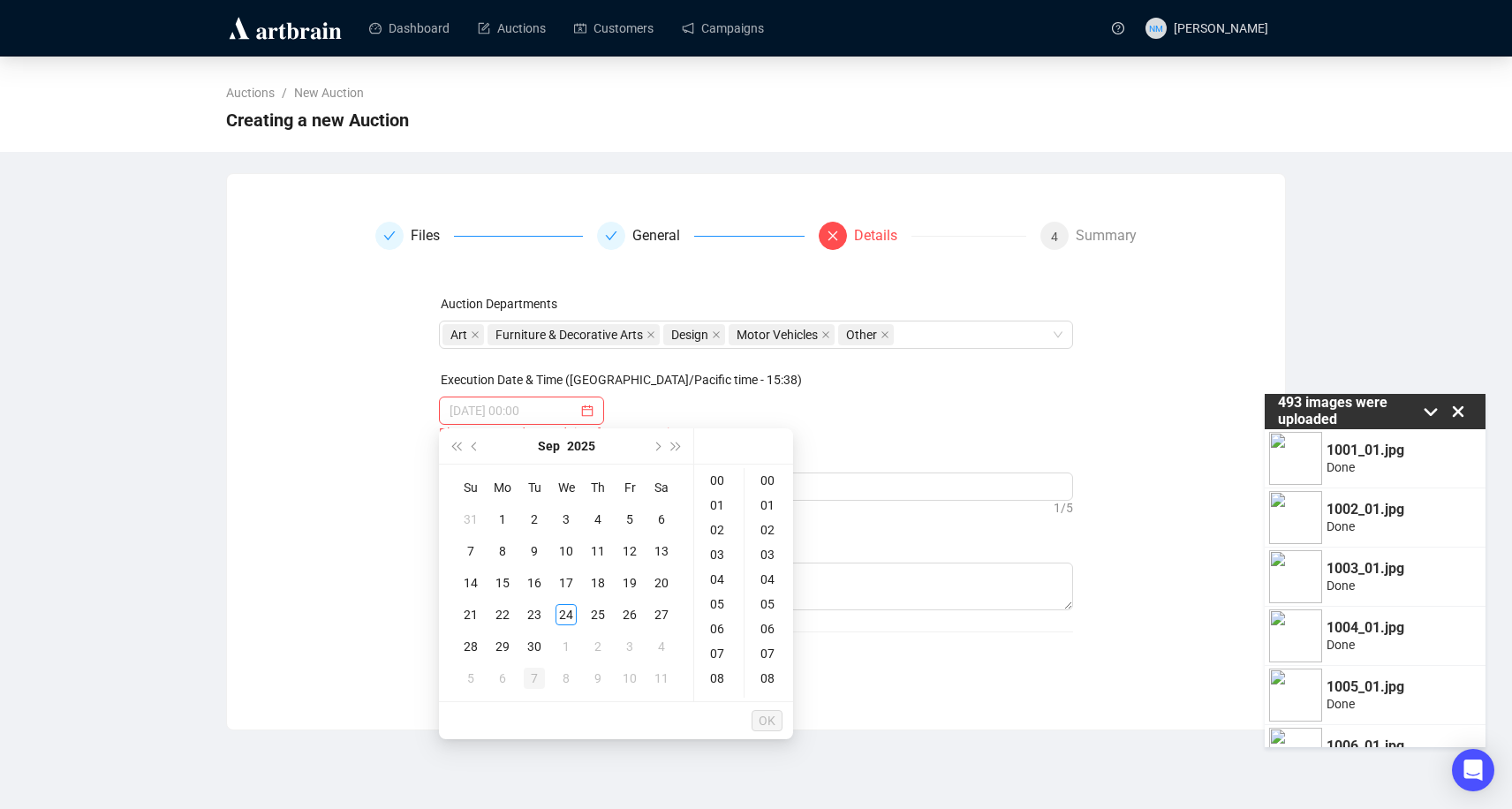
click at [537, 678] on div "7" at bounding box center [534, 678] width 21 height 21
type input "2025-10-07 00:00"
click at [868, 673] on div "Auction Departments Art Furniture & Decorative Arts Design Motor Vehicles Other…" at bounding box center [756, 487] width 635 height 387
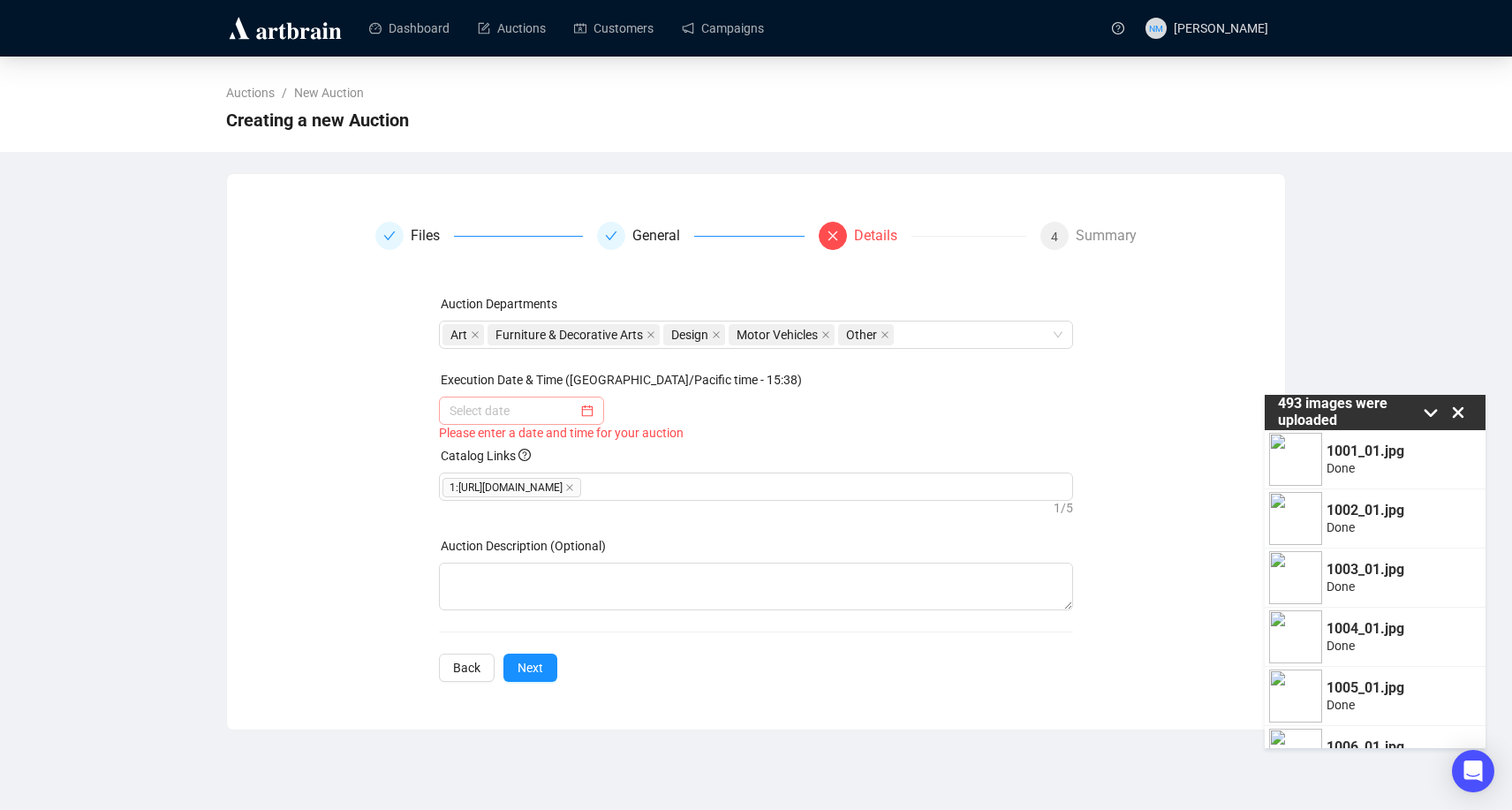
click at [576, 411] on div at bounding box center [521, 410] width 144 height 19
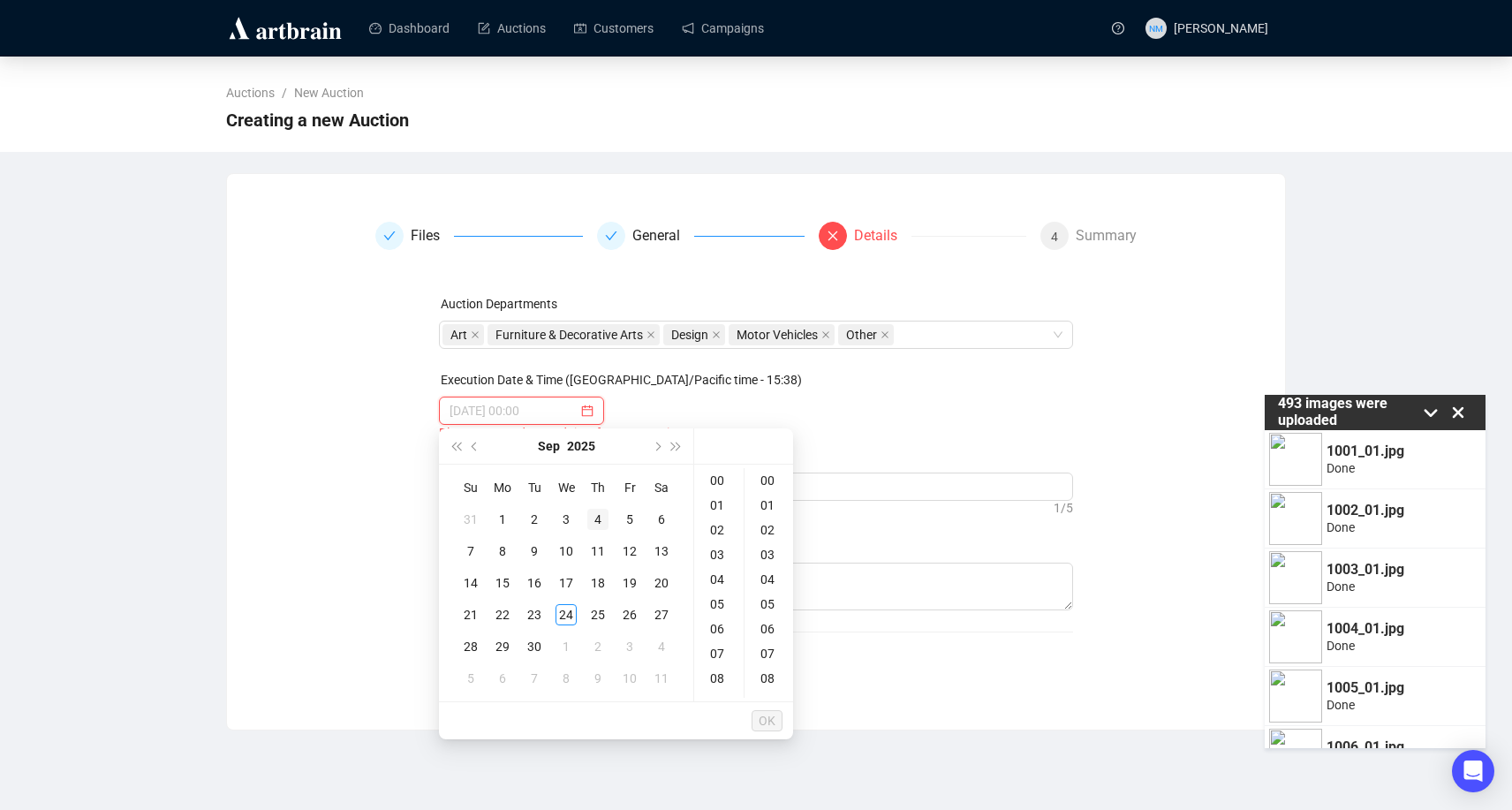
type input "2025-09-04 00:00"
click at [657, 449] on button "Next month (PageDown)" at bounding box center [656, 445] width 19 height 35
click at [525, 546] on div "7" at bounding box center [534, 551] width 21 height 21
click at [727, 572] on div "10" at bounding box center [719, 579] width 43 height 25
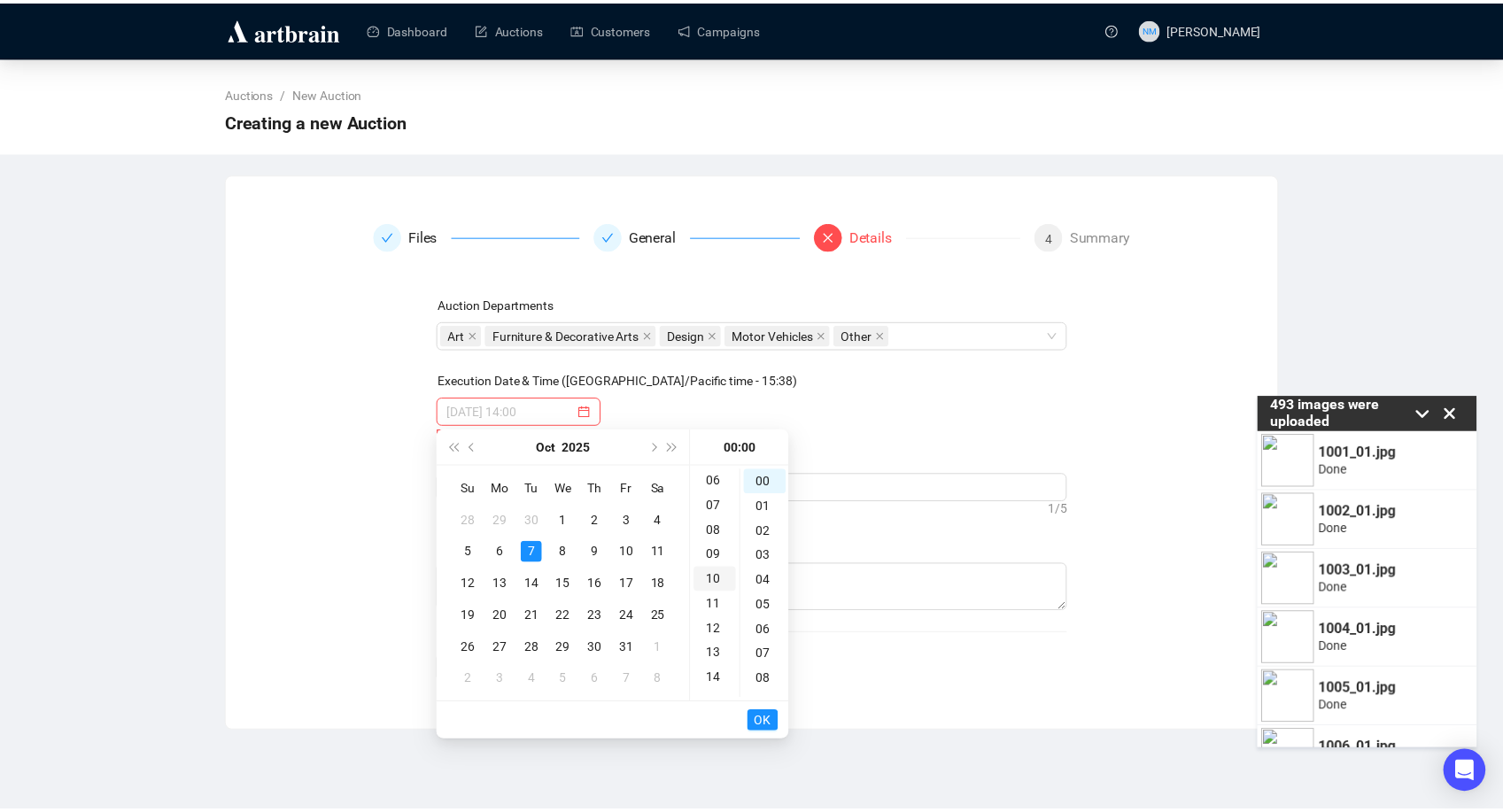
scroll to position [248, 0]
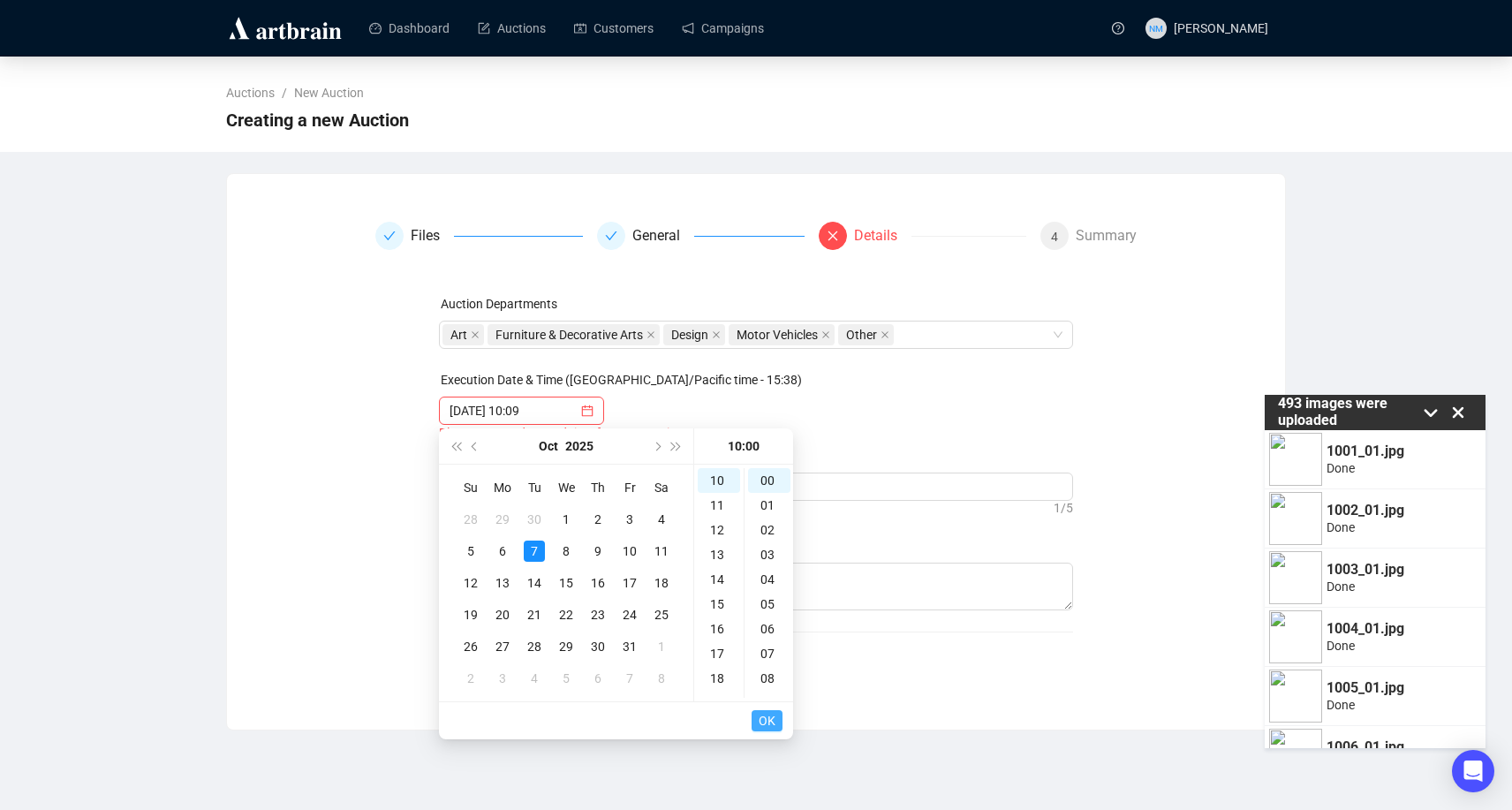
type input "2025-10-07 10:00"
click at [766, 716] on span "OK" at bounding box center [767, 720] width 17 height 33
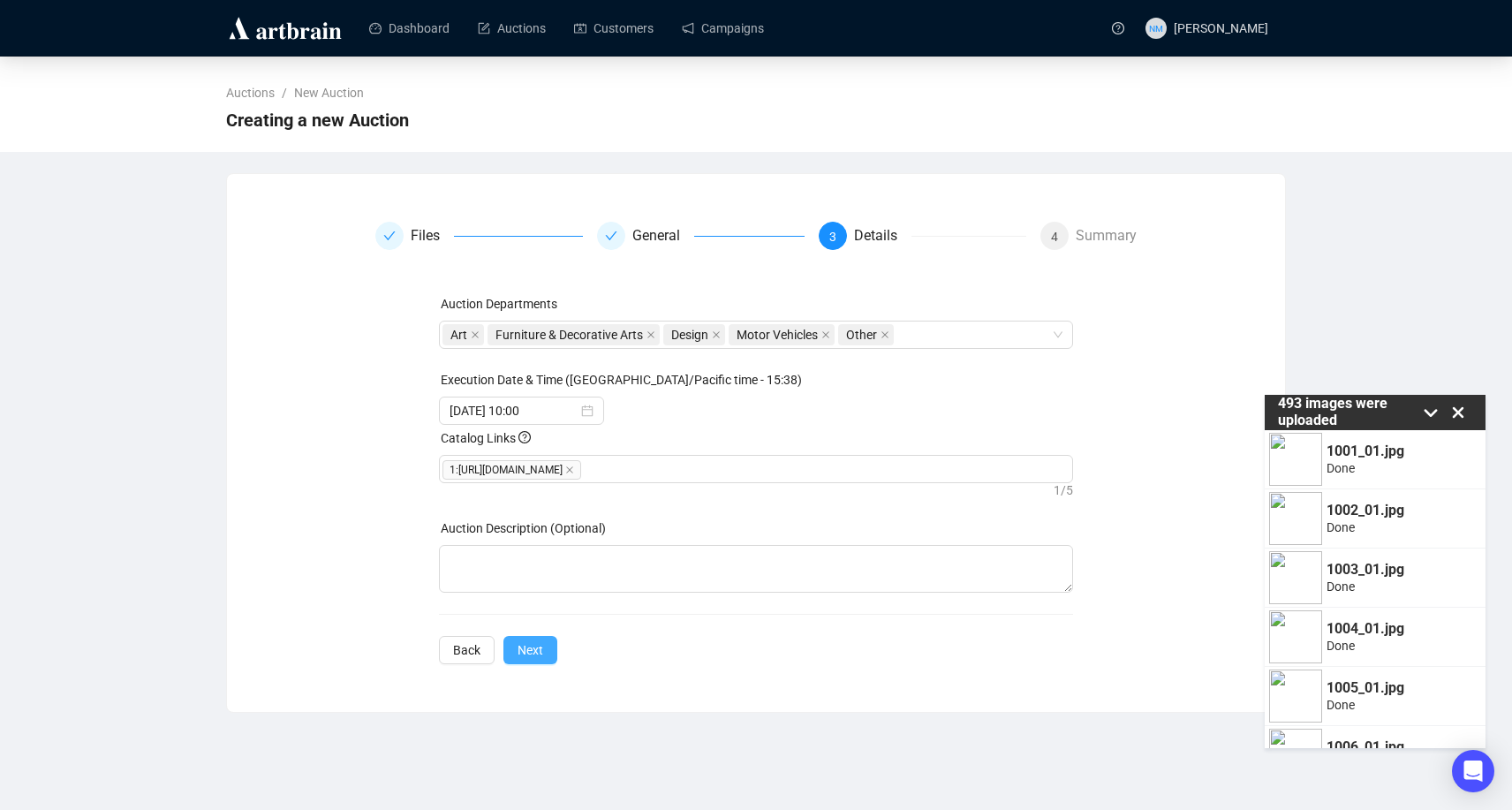
click at [531, 650] on span "Next" at bounding box center [530, 650] width 26 height 19
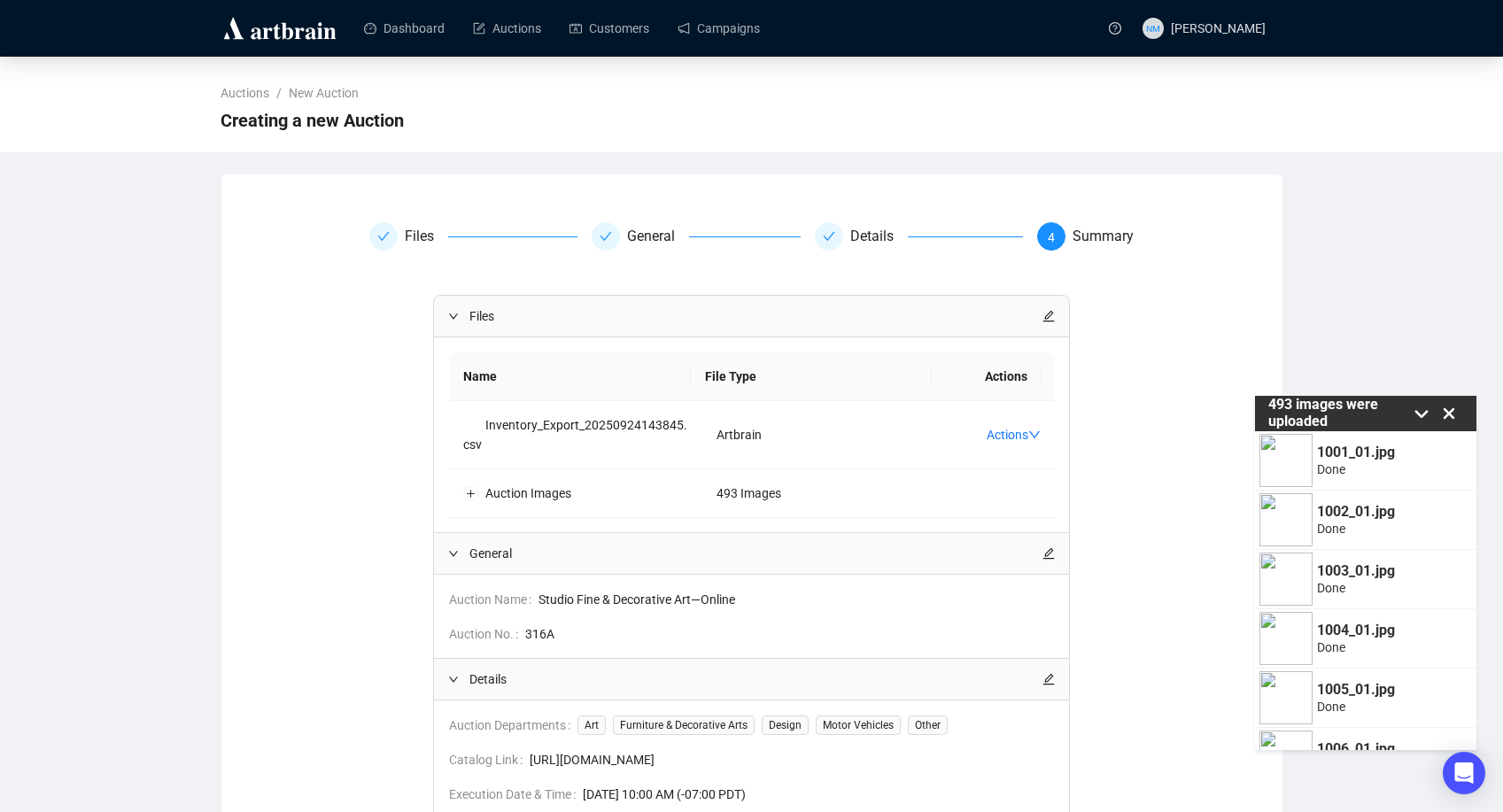
scroll to position [170, 0]
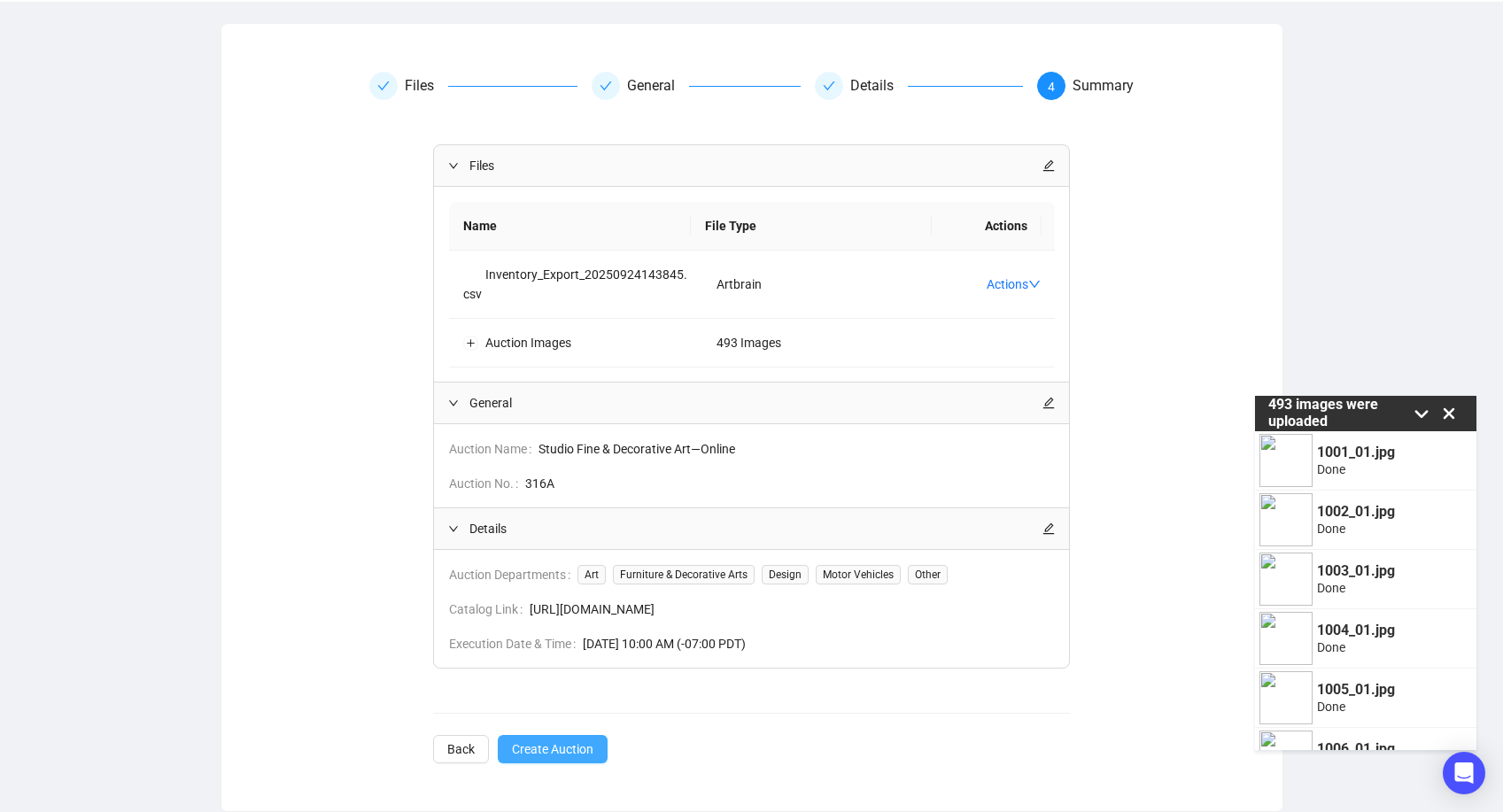
click at [571, 734] on span "Create Auction" at bounding box center [552, 749] width 81 height 19
